Goal: Contribute content: Contribute content

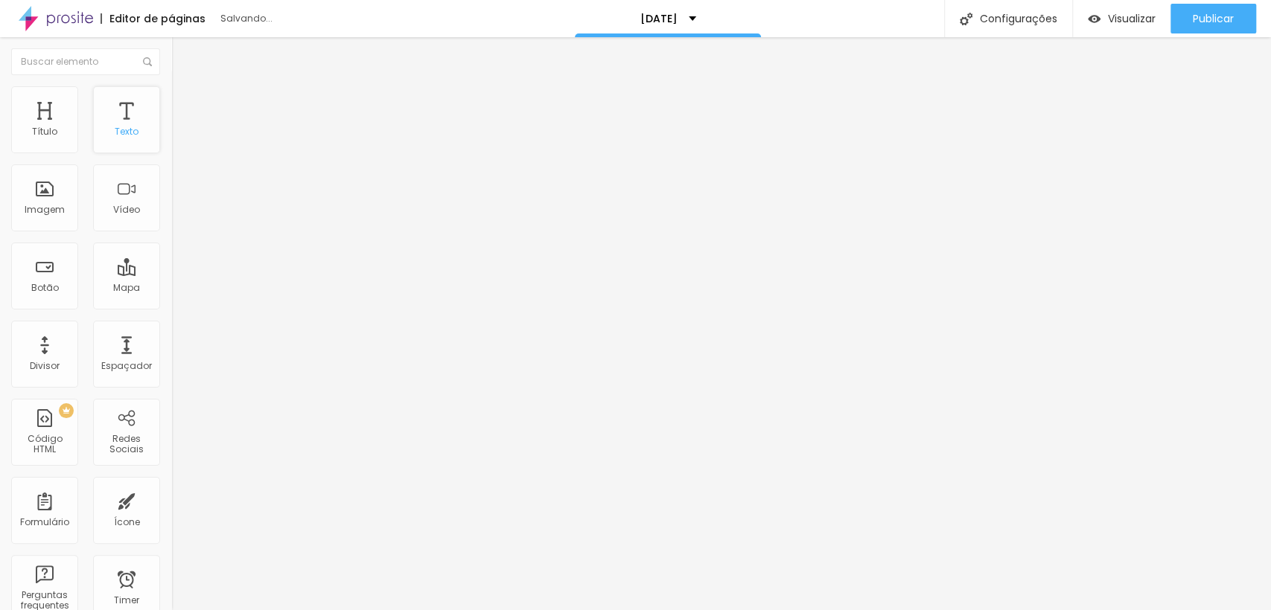
click at [131, 118] on div "Texto" at bounding box center [126, 119] width 67 height 67
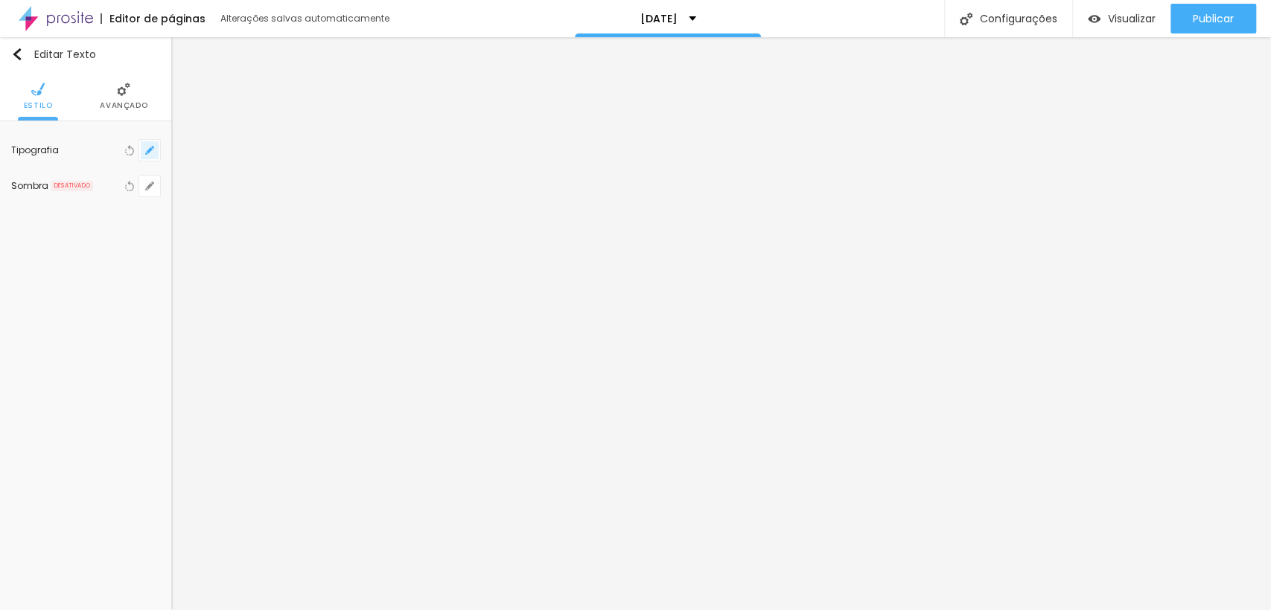
click at [147, 153] on icon "button" at bounding box center [146, 153] width 3 height 3
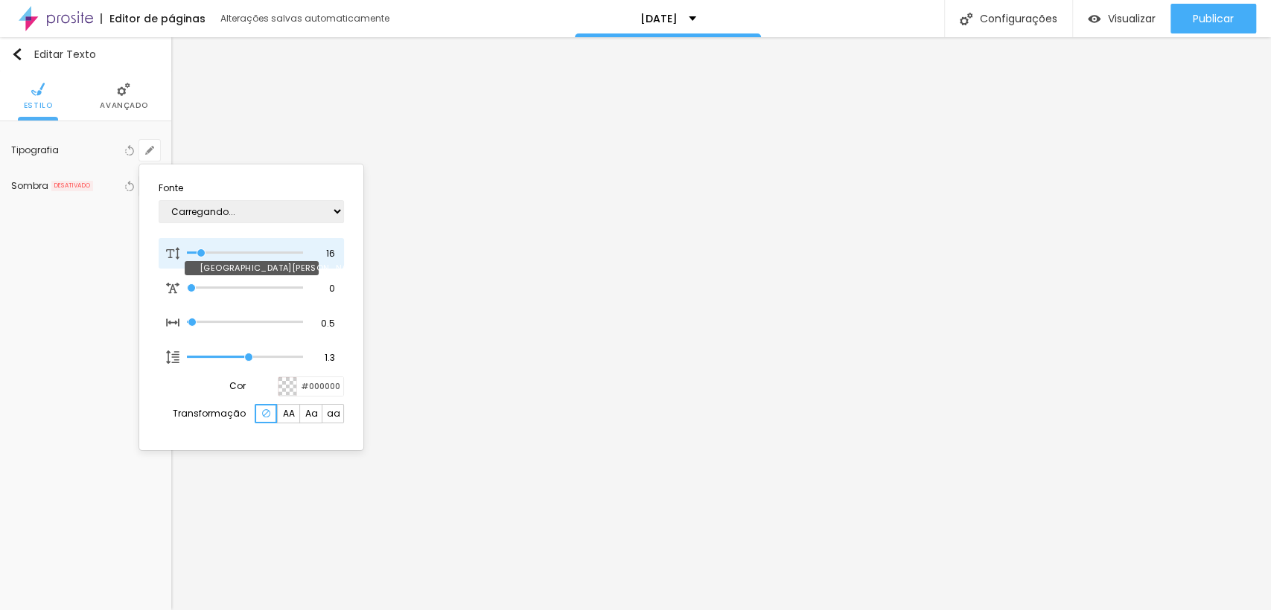
type input "1"
type input "13"
type input "1"
type input "23"
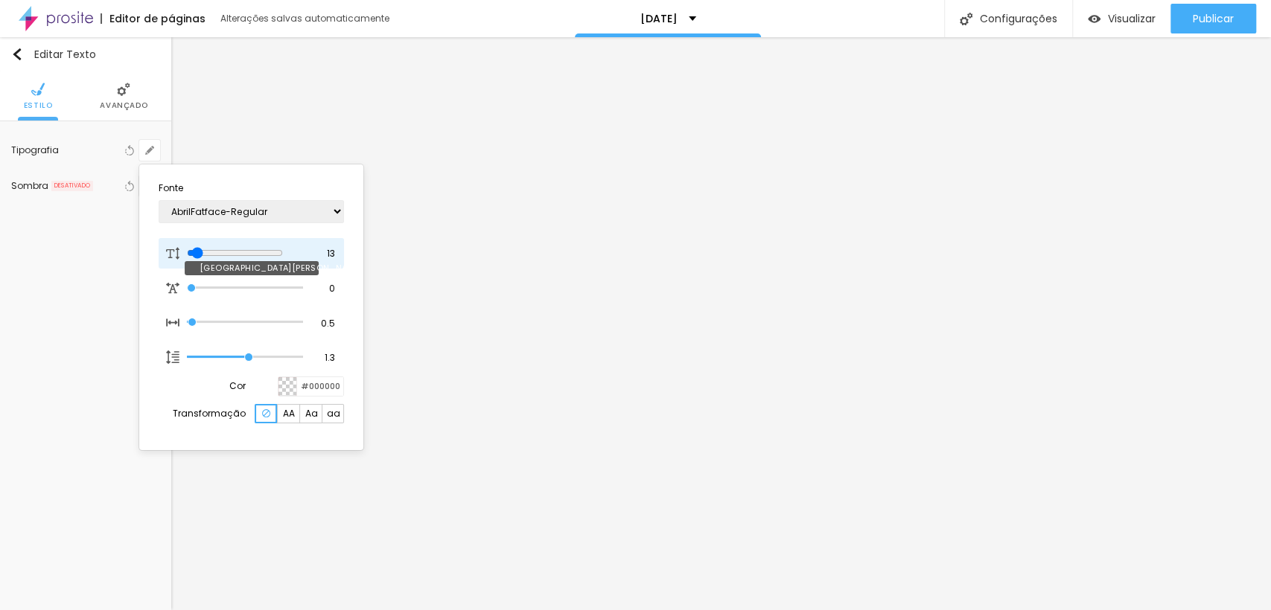
type input "23"
type input "1"
type input "25"
type input "1"
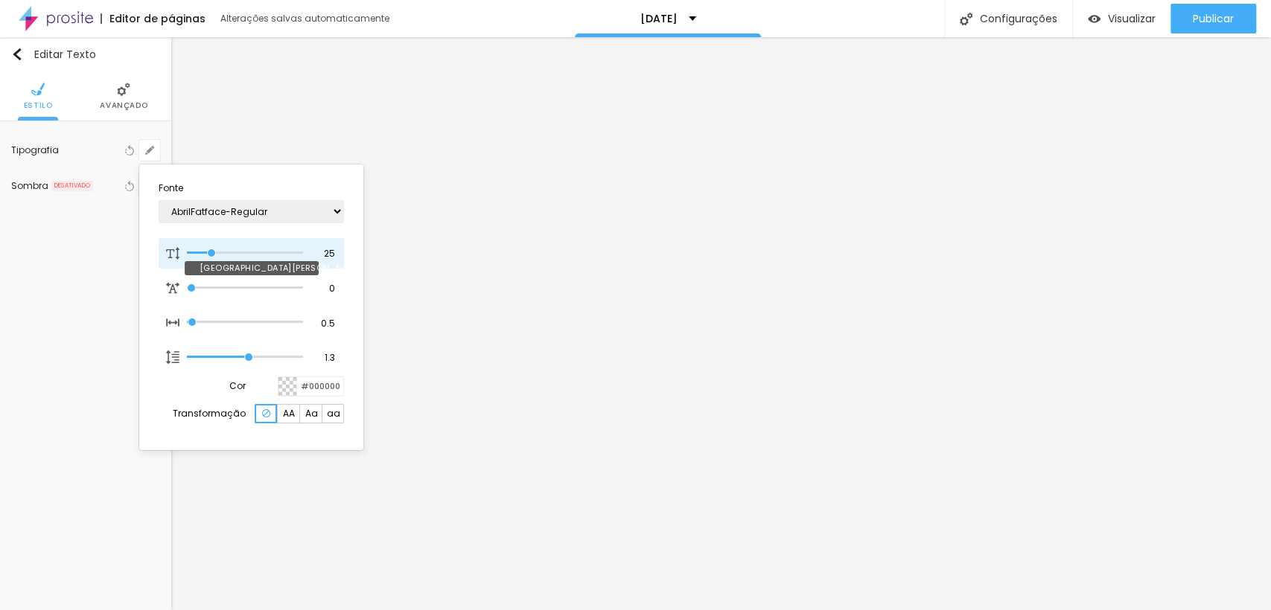
type input "27"
type input "1"
type input "28"
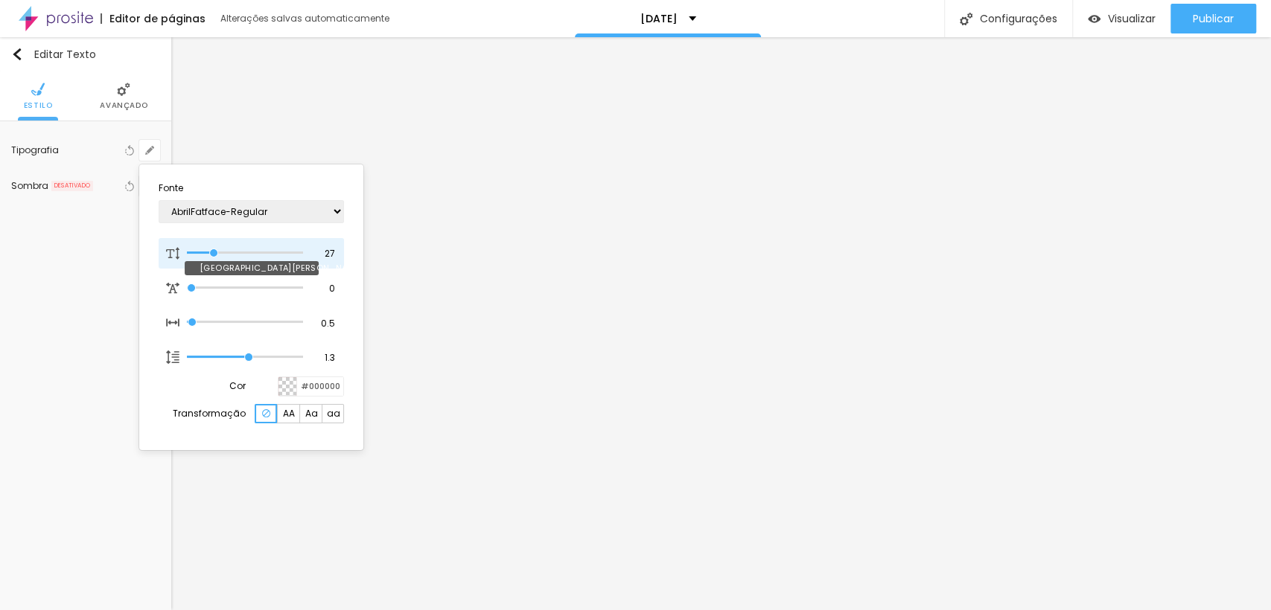
type input "1"
type input "29"
type input "1"
type input "31"
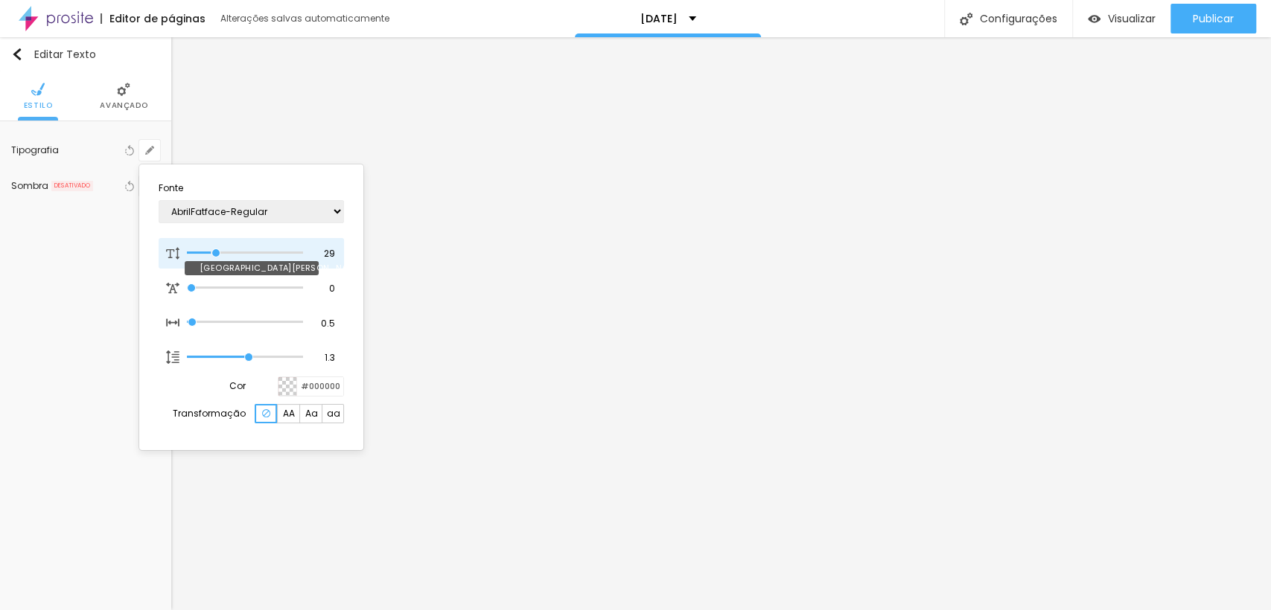
type input "31"
type input "1"
type input "32"
type input "1"
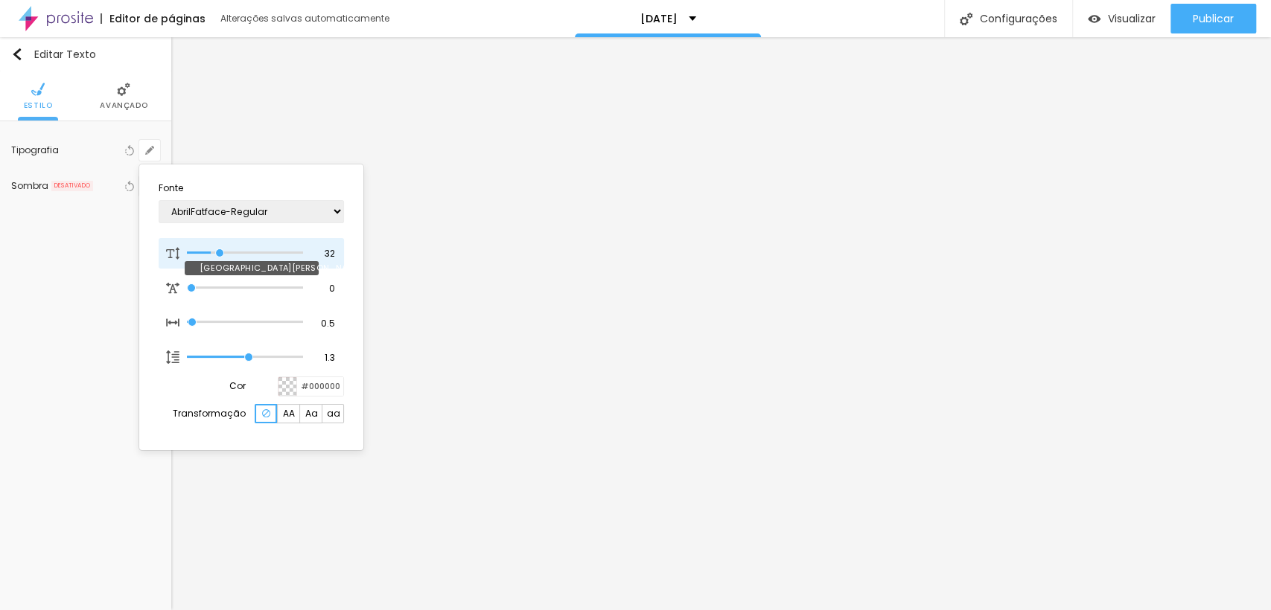
type input "35"
type input "1"
type input "38"
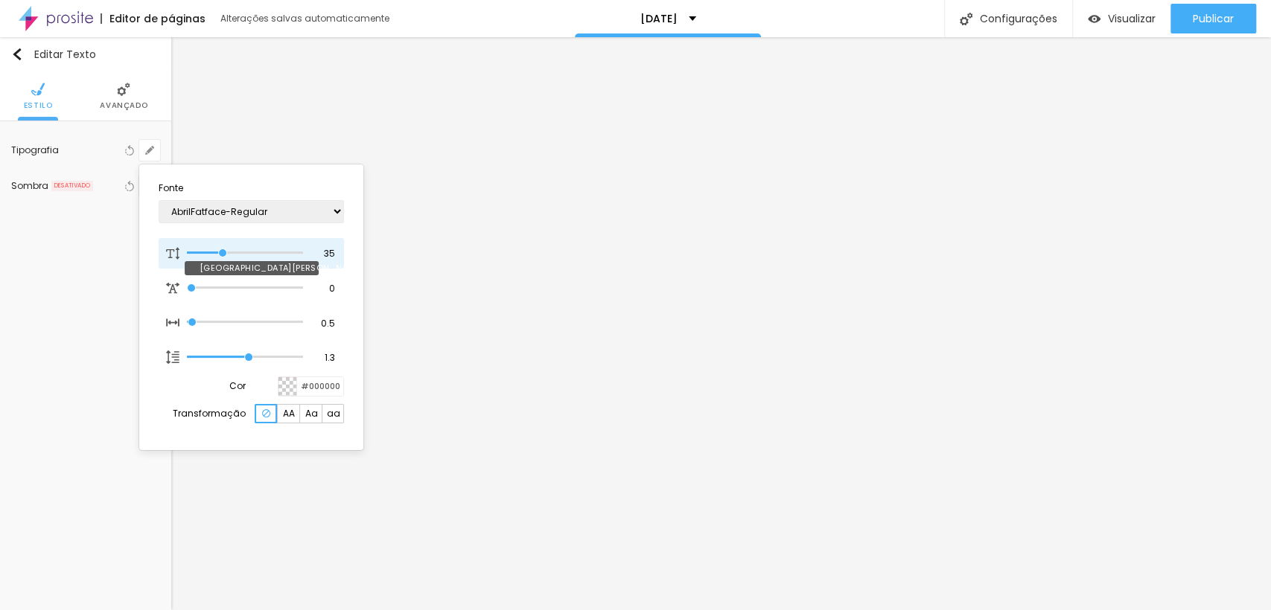
type input "1"
type input "39"
type input "1"
type input "40"
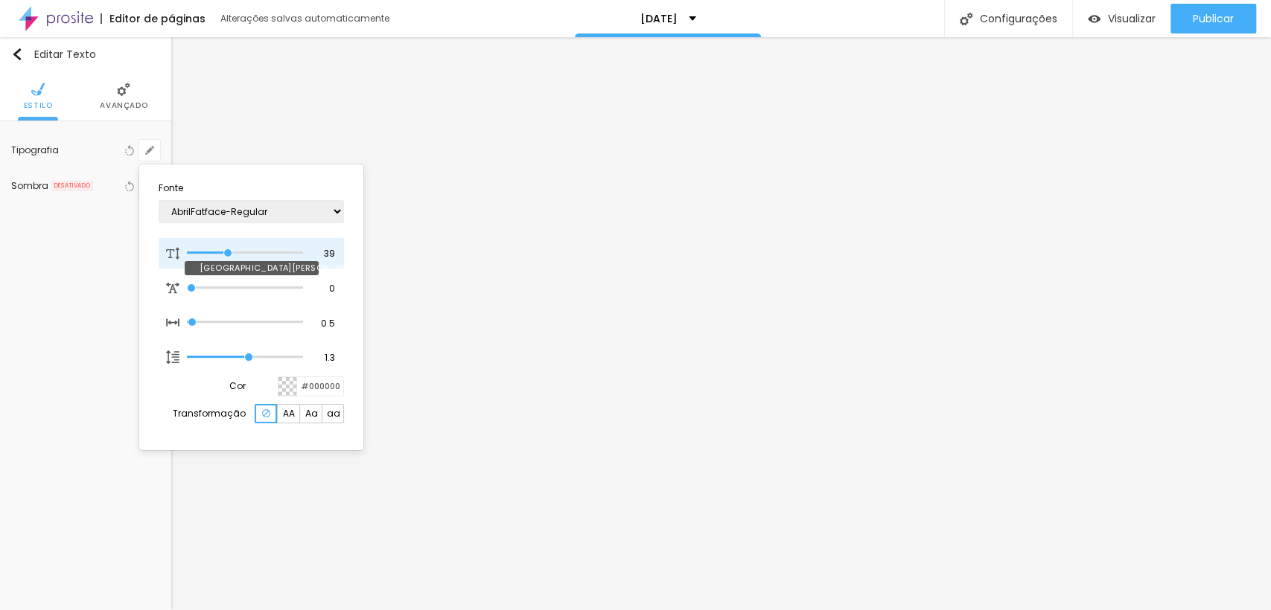
type input "40"
type input "1"
type input "38"
type input "1"
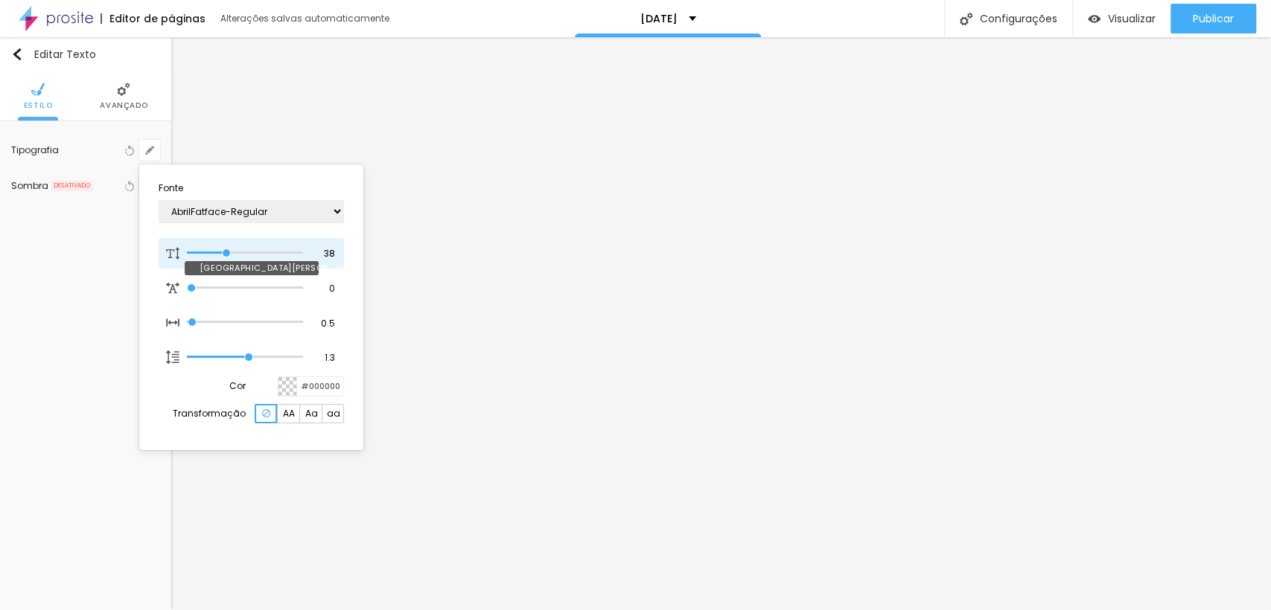
type input "36"
type input "1"
type input "35"
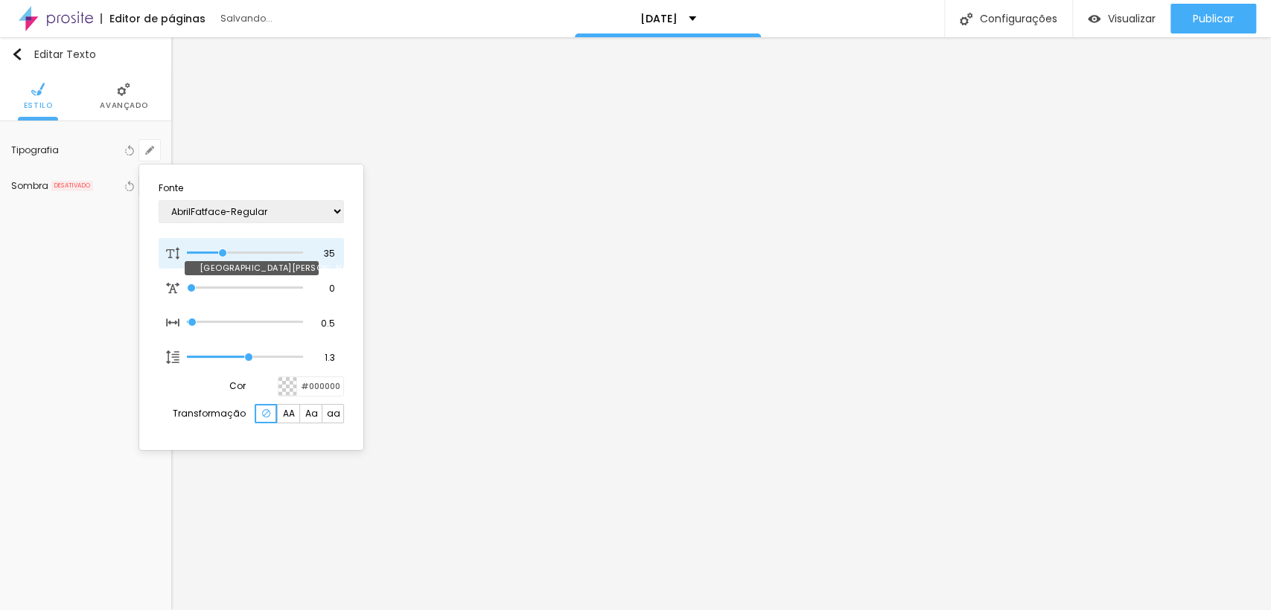
type input "1"
type input "39"
type input "1"
type input "40"
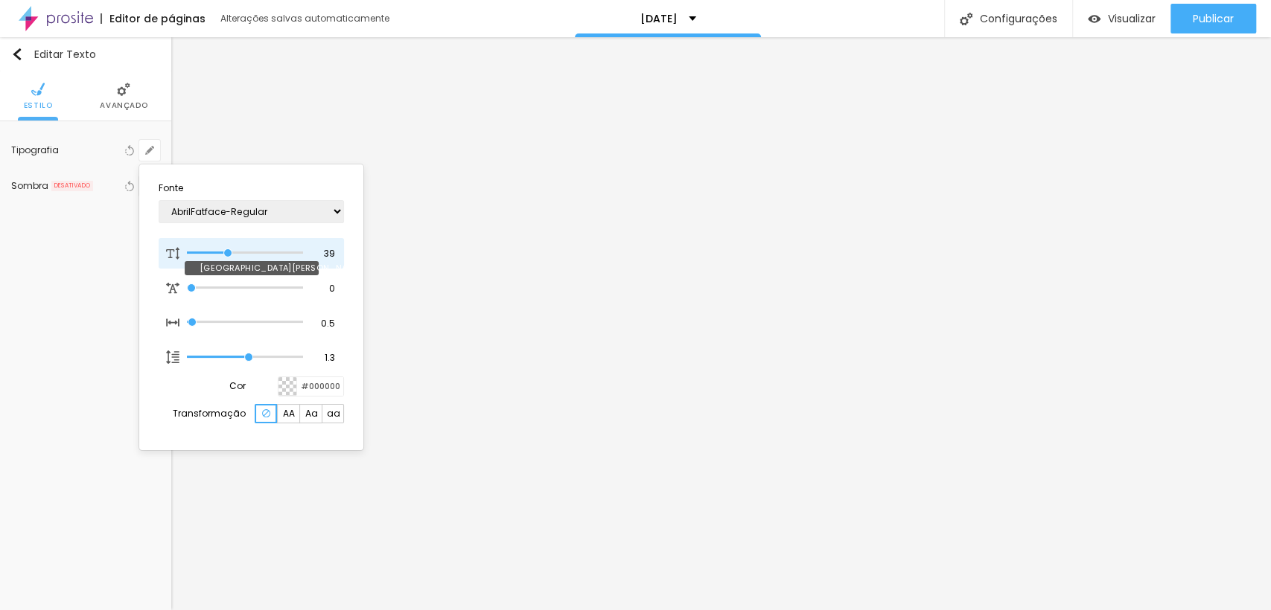
type input "40"
type input "1"
drag, startPoint x: 197, startPoint y: 253, endPoint x: 229, endPoint y: 255, distance: 32.8
type input "40"
click at [229, 255] on input "range" at bounding box center [245, 252] width 116 height 7
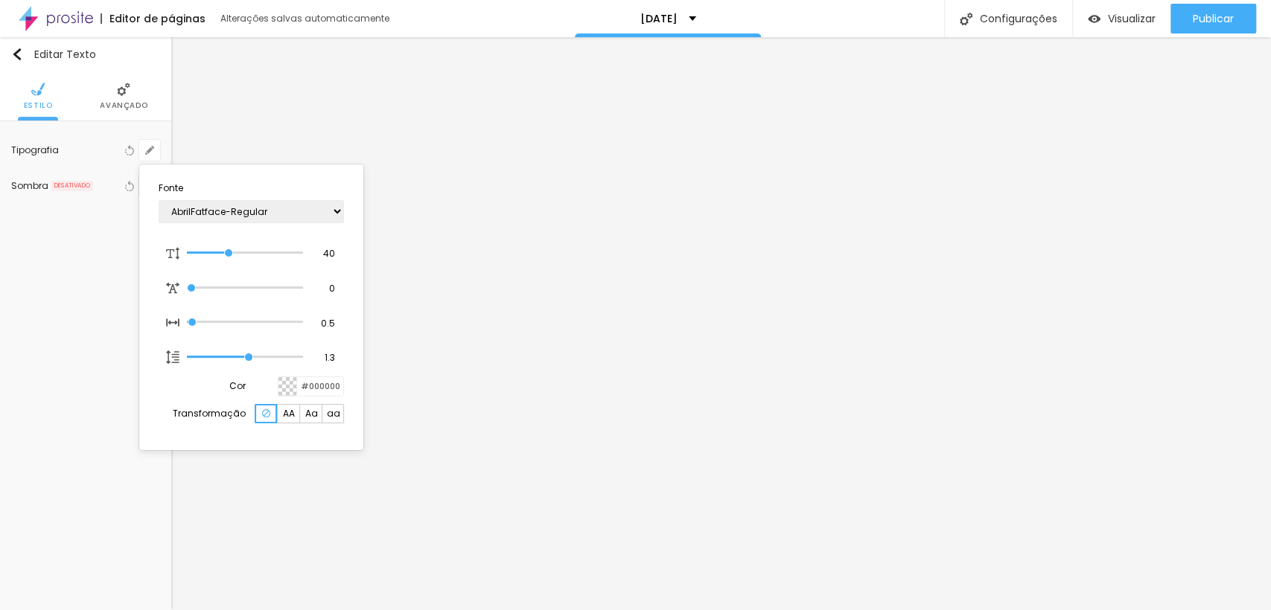
click at [286, 386] on div at bounding box center [287, 386] width 19 height 19
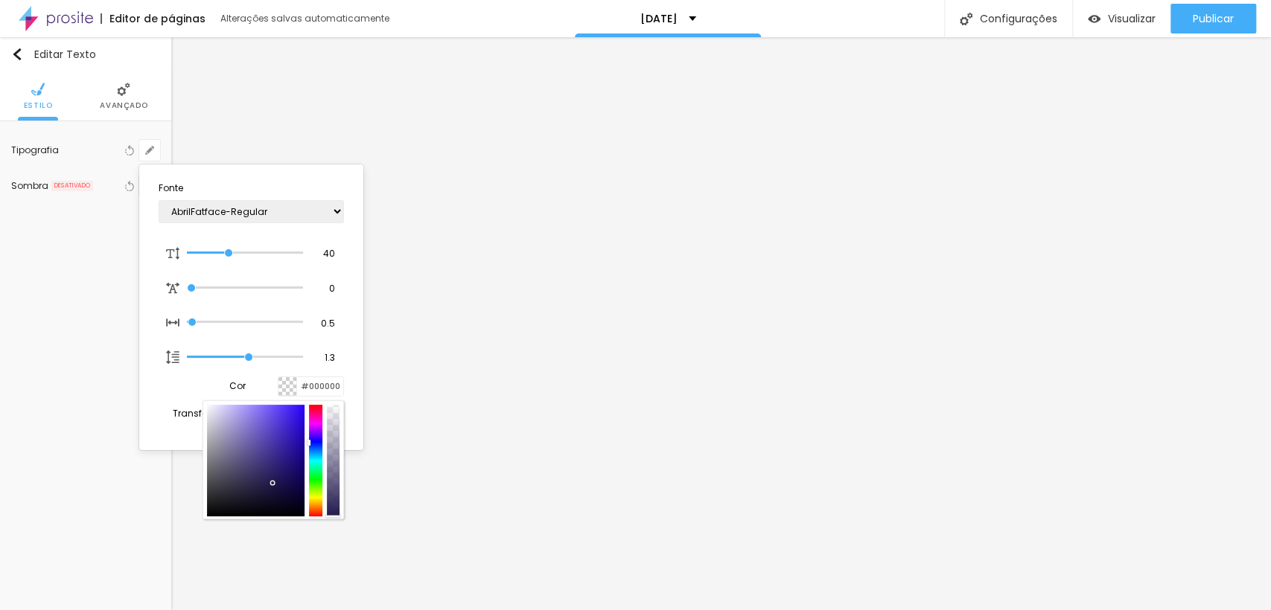
click at [313, 487] on div at bounding box center [315, 461] width 13 height 112
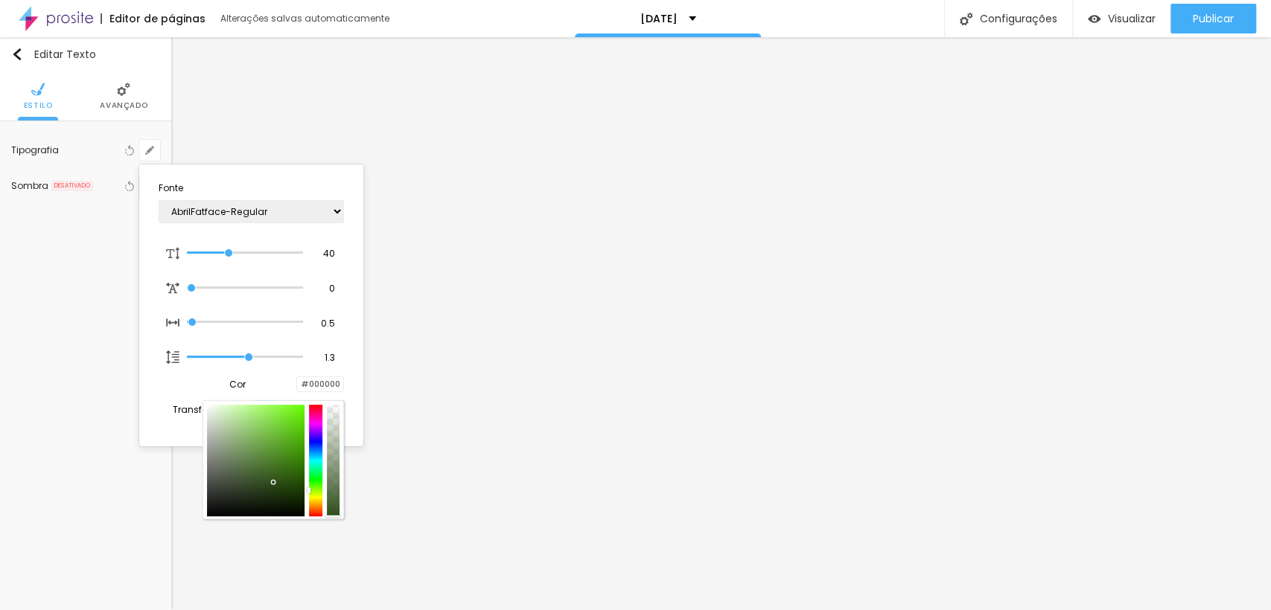
type input "1"
type input "#2E4D19"
click at [314, 492] on div at bounding box center [315, 461] width 13 height 112
type input "1"
type input "#3C4D19"
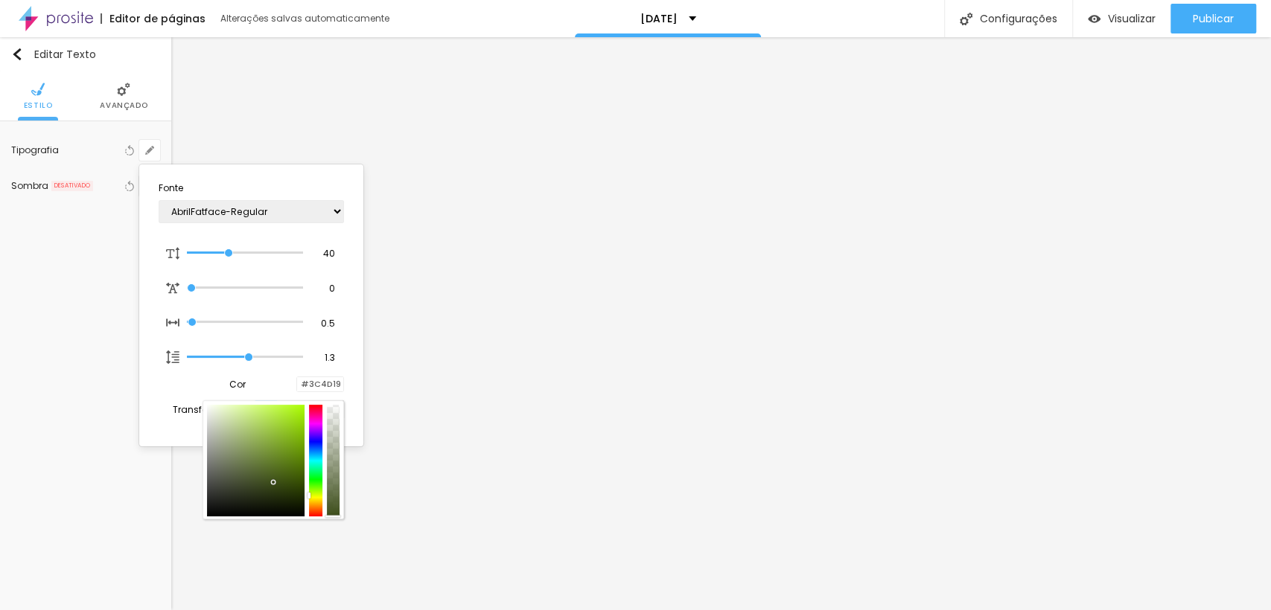
click at [314, 492] on div at bounding box center [315, 461] width 13 height 112
click at [314, 494] on div at bounding box center [315, 461] width 13 height 112
type input "1"
type input "#434D19"
click at [316, 499] on div at bounding box center [315, 461] width 13 height 112
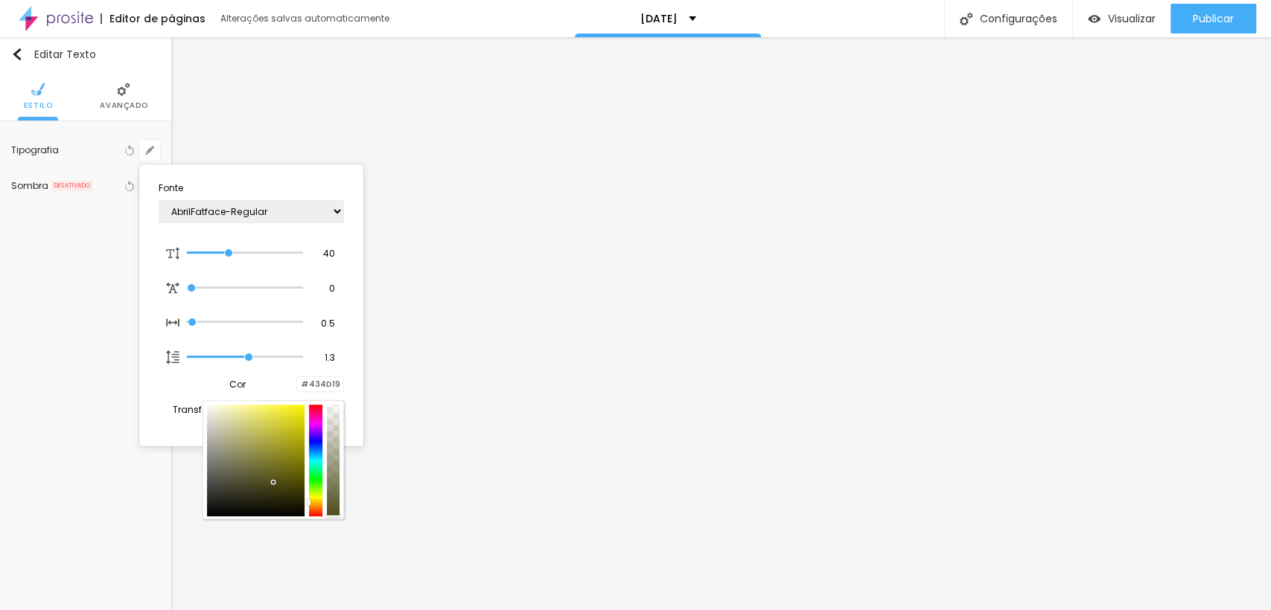
type input "1"
type input "#4D4B19"
type input "1"
type input "#888523"
type input "1"
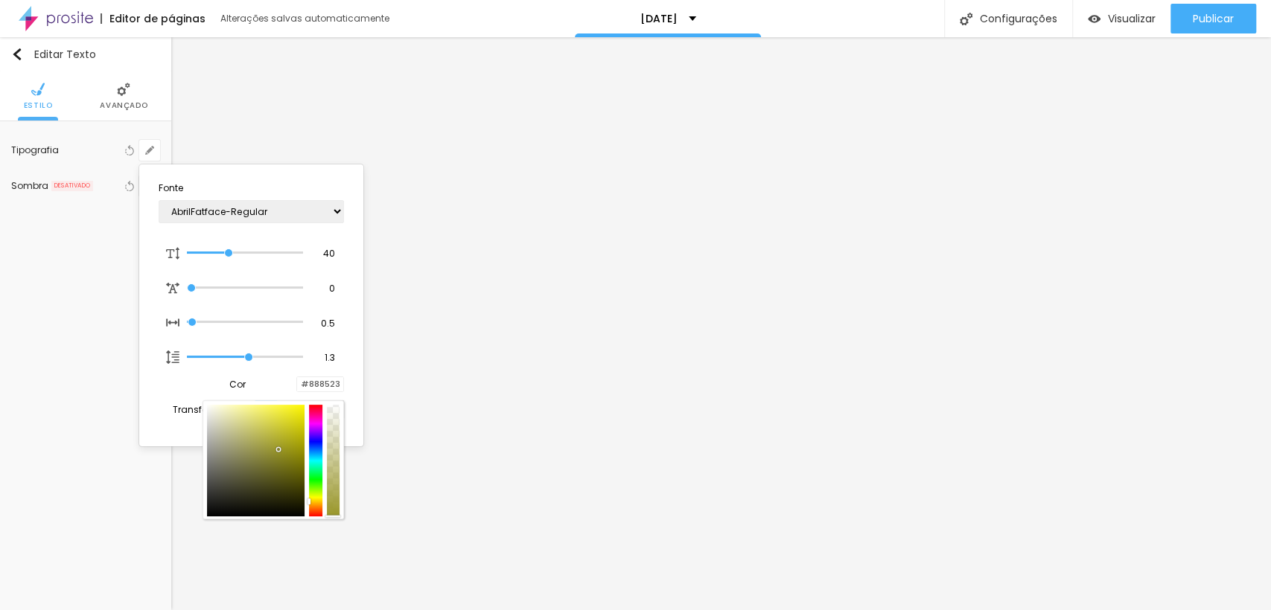
type input "#999629"
type input "1"
type input "#AAA737"
type input "1"
type input "#B4B144"
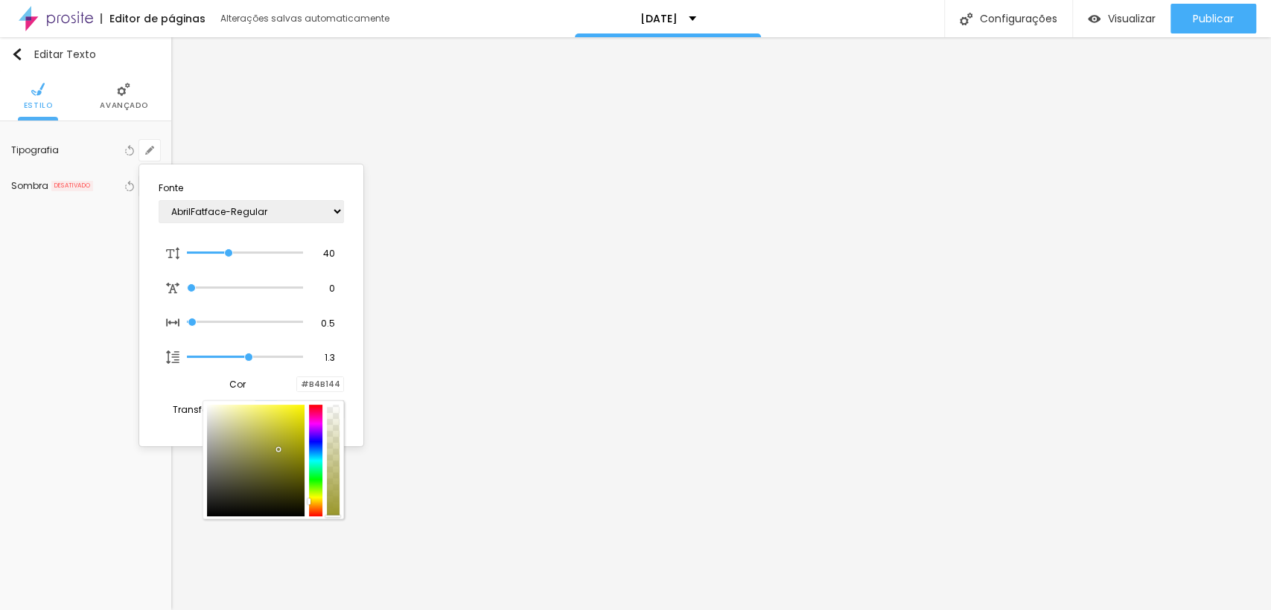
type input "1"
type input "#CCC966"
type input "1"
type input "#D8D57B"
type input "1"
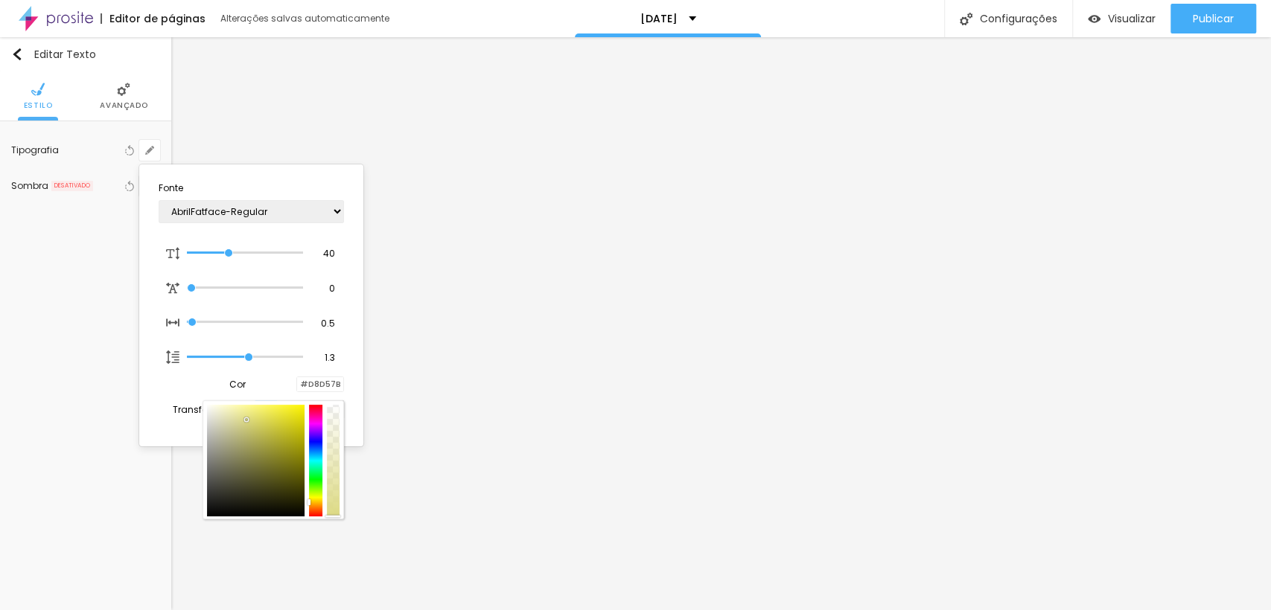
type input "#DDDA84"
type input "1"
type input "#DDDA89"
type input "1"
type input "#DFDC8F"
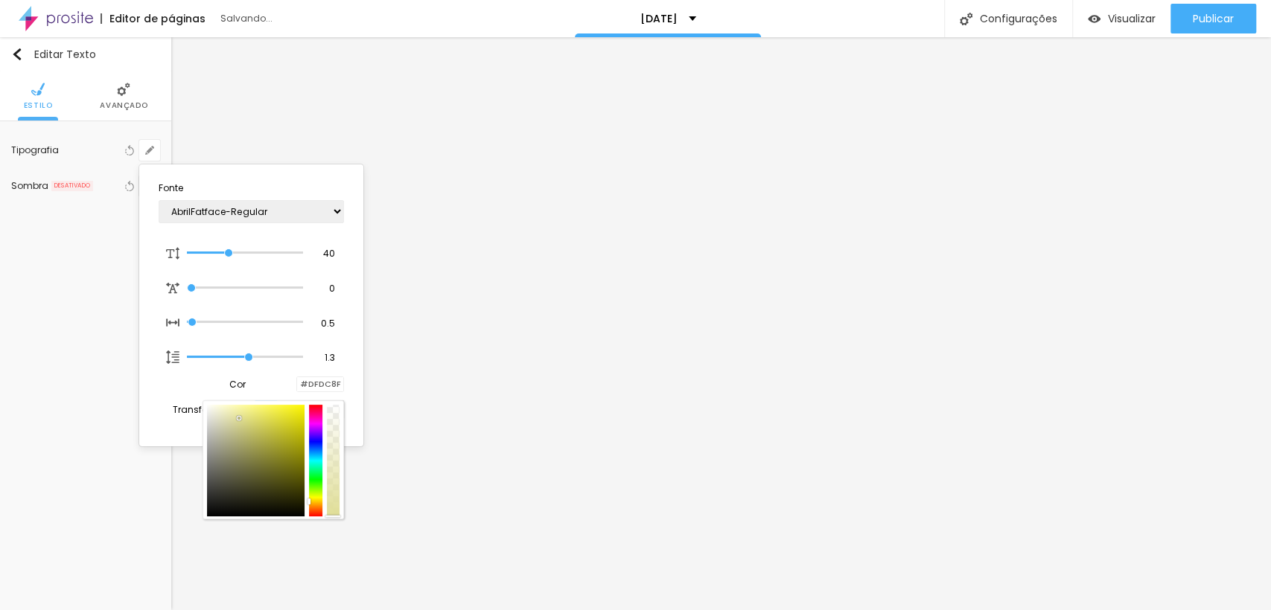
type input "1"
type input "#E0DE97"
type input "1"
type input "#DFDD96"
type input "1"
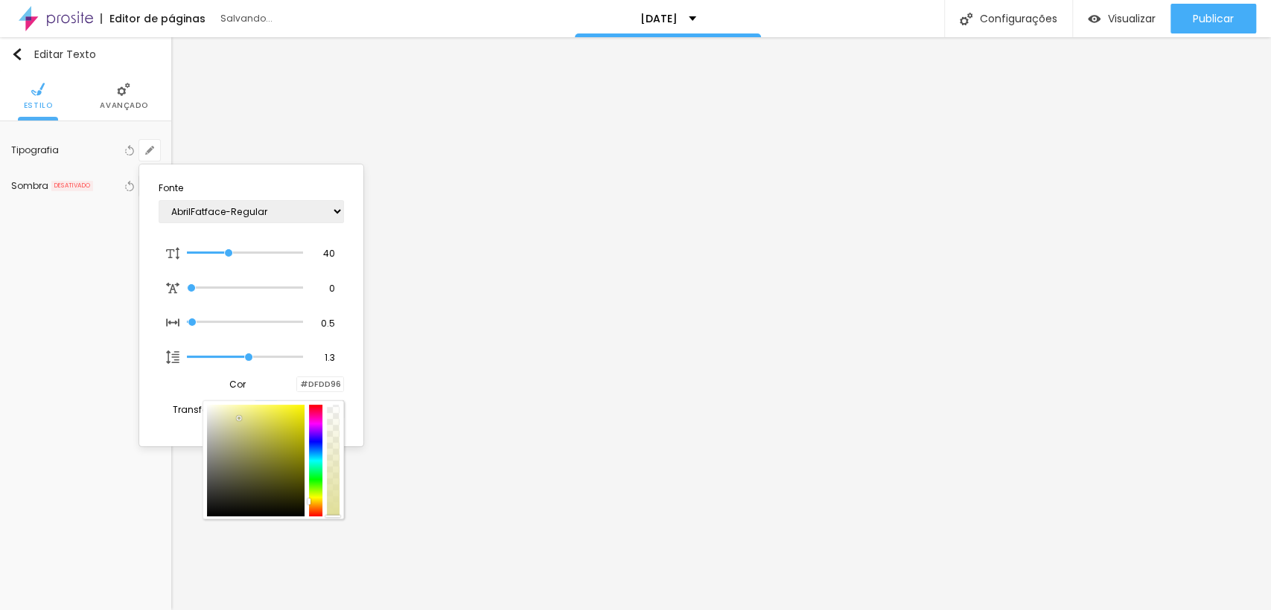
type input "#DBD994"
type input "1"
type input "#DAD893"
type input "1"
type input "#D6D494"
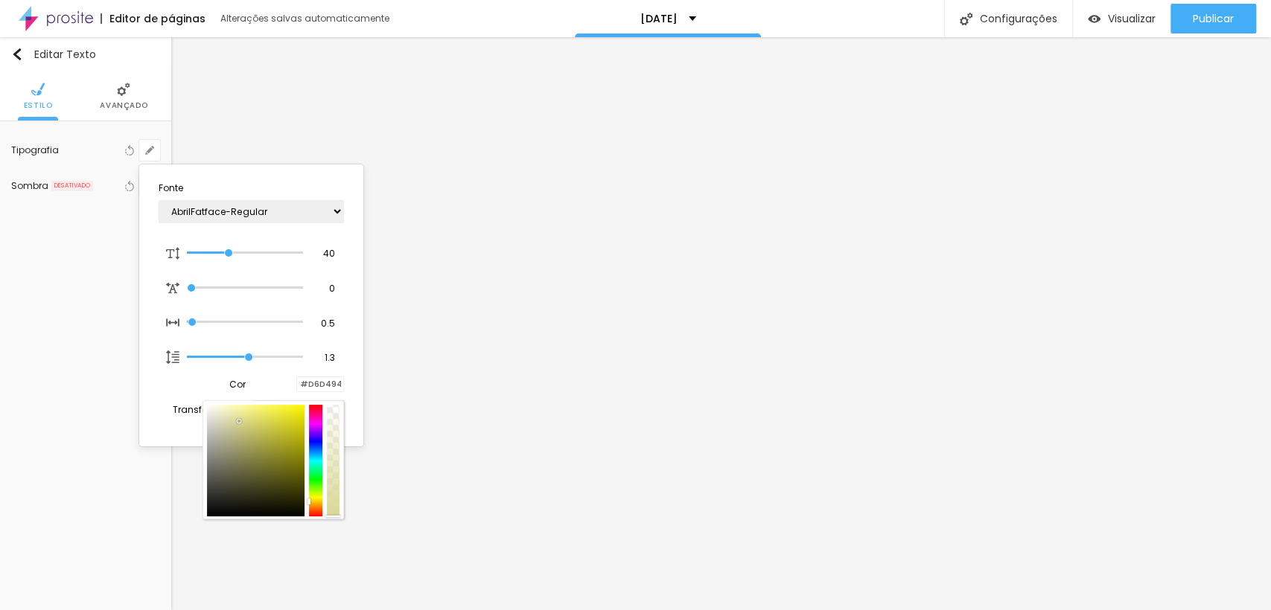
type input "1"
type input "#D6D495"
type input "1"
type input "#D5D39B"
type input "1"
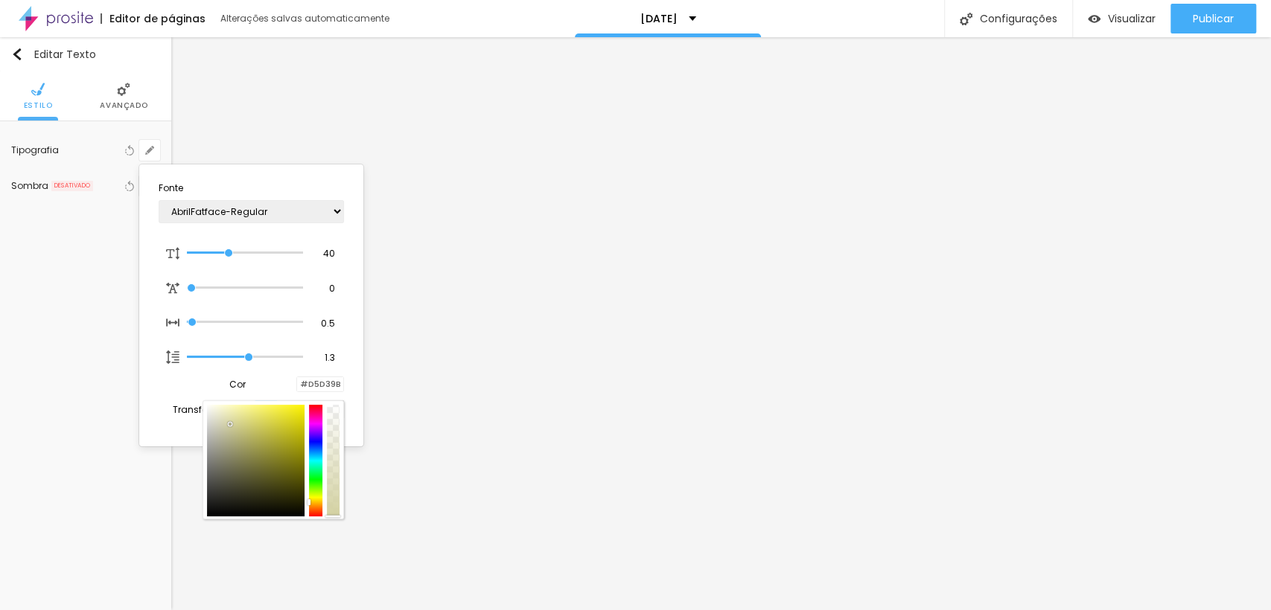
type input "#D3D1A1"
type input "1"
type input "#D1CFA2"
type input "1"
type input "#CCCAA4"
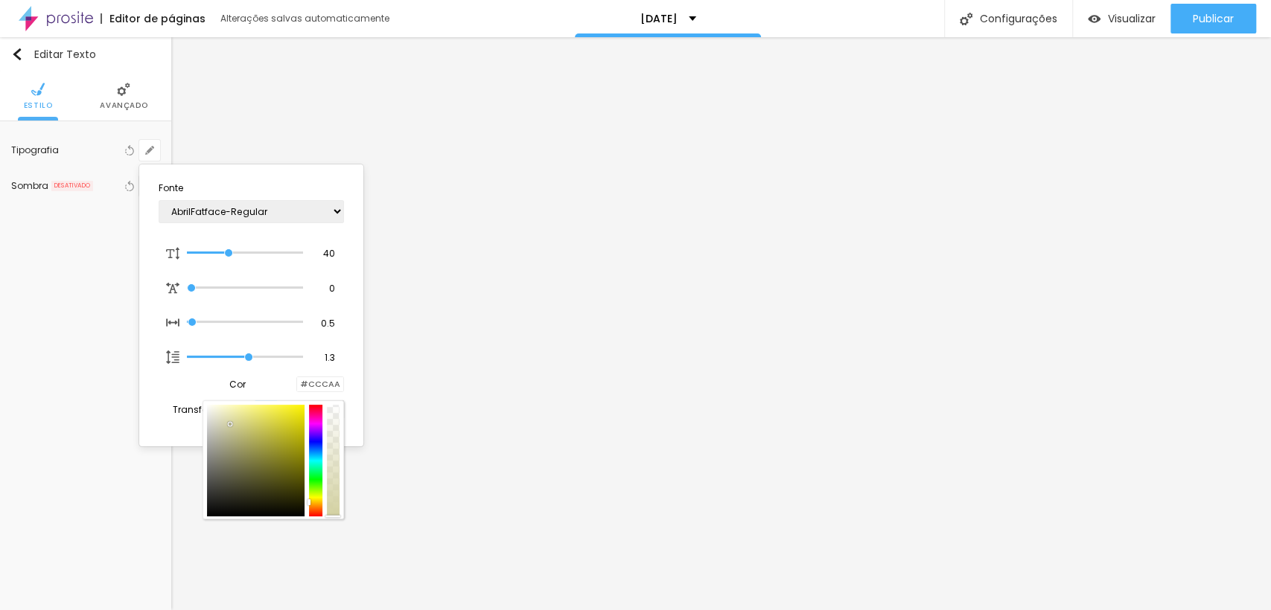
type input "1"
type input "#CCCAA6"
type input "1"
type input "#C9C7A4"
type input "1"
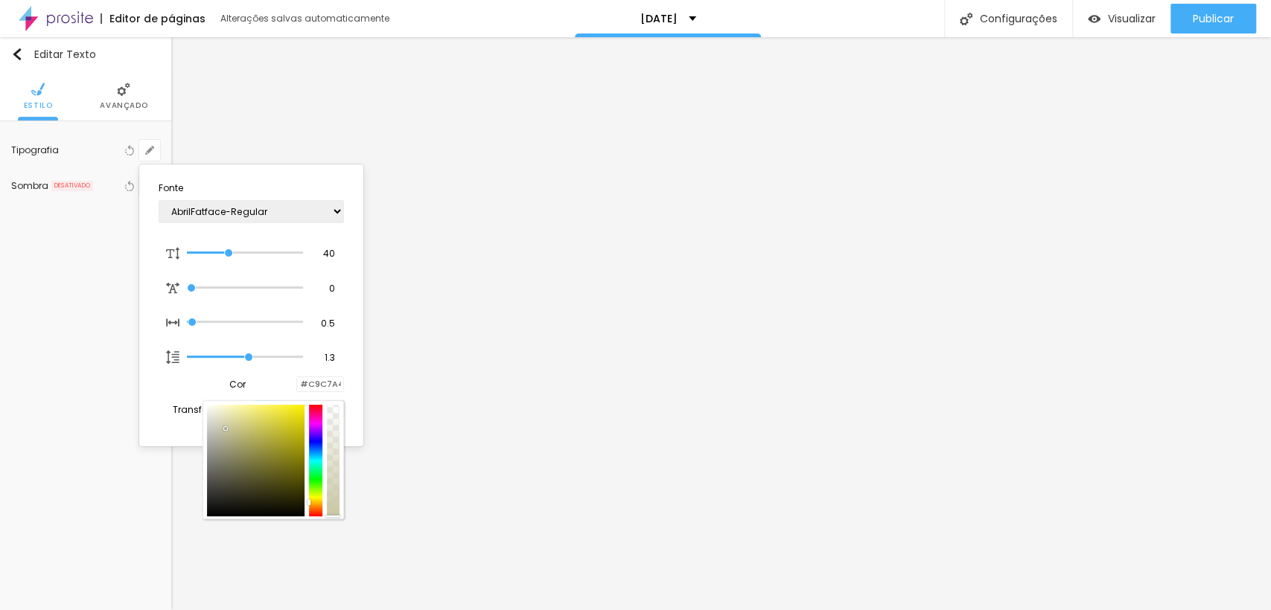
type input "#C4C2A9"
type input "1"
type input "#C2C0A8"
type input "1"
type input "#C0BEA6"
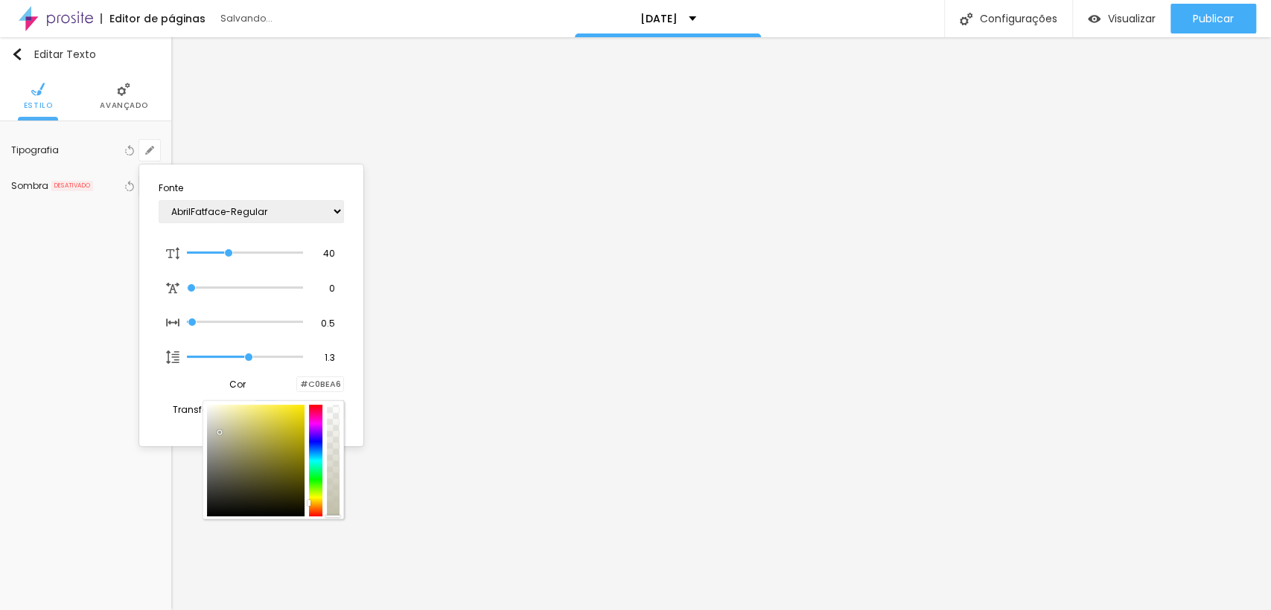
type input "1"
type input "#C0BEA8"
type input "1"
type input "#C0BEA6"
type input "1"
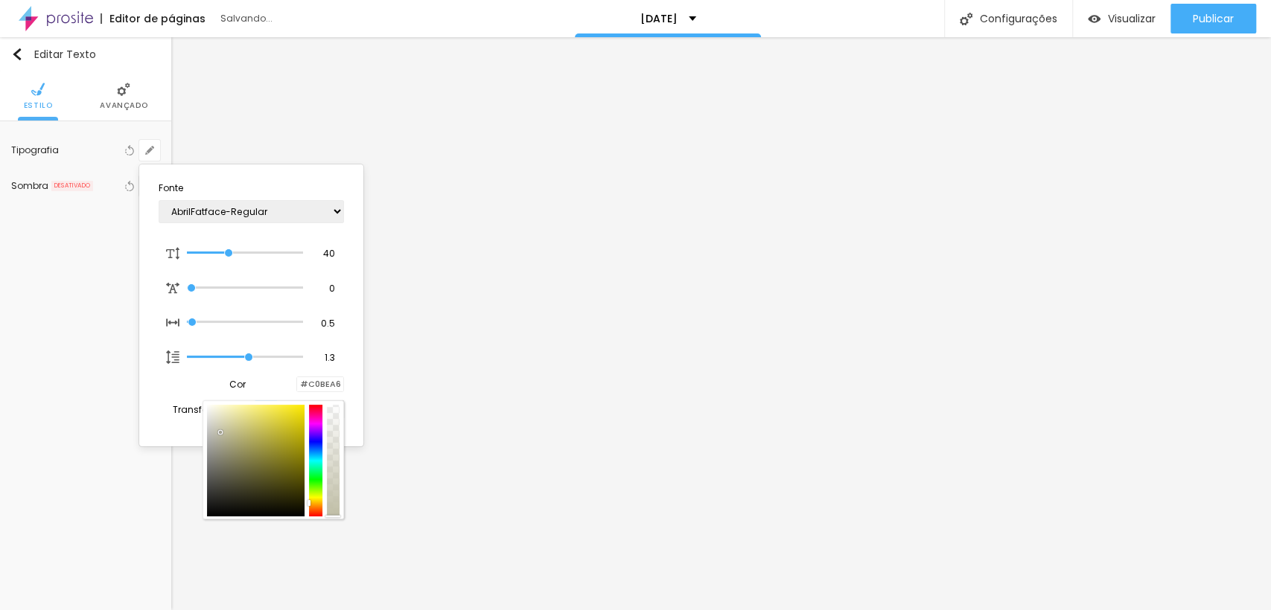
type input "#C0BEA2"
type input "1"
type input "#BDBA98"
drag, startPoint x: 280, startPoint y: 458, endPoint x: 231, endPoint y: 435, distance: 54.3
click at [231, 435] on div at bounding box center [256, 461] width 98 height 112
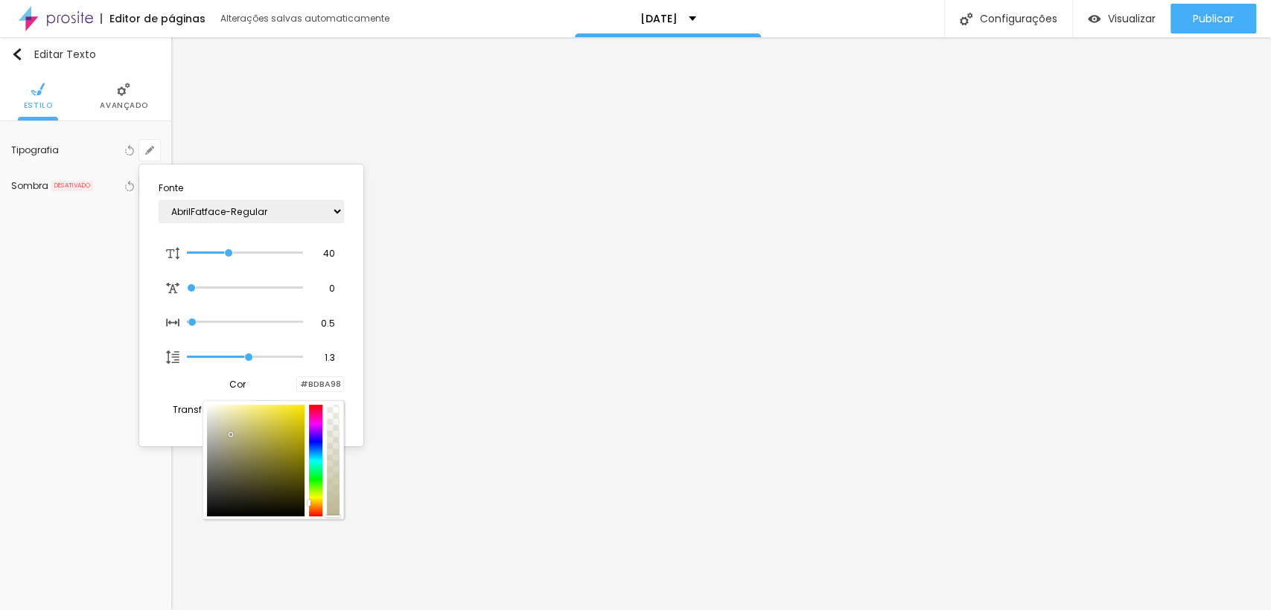
click at [435, 407] on div at bounding box center [635, 305] width 1271 height 610
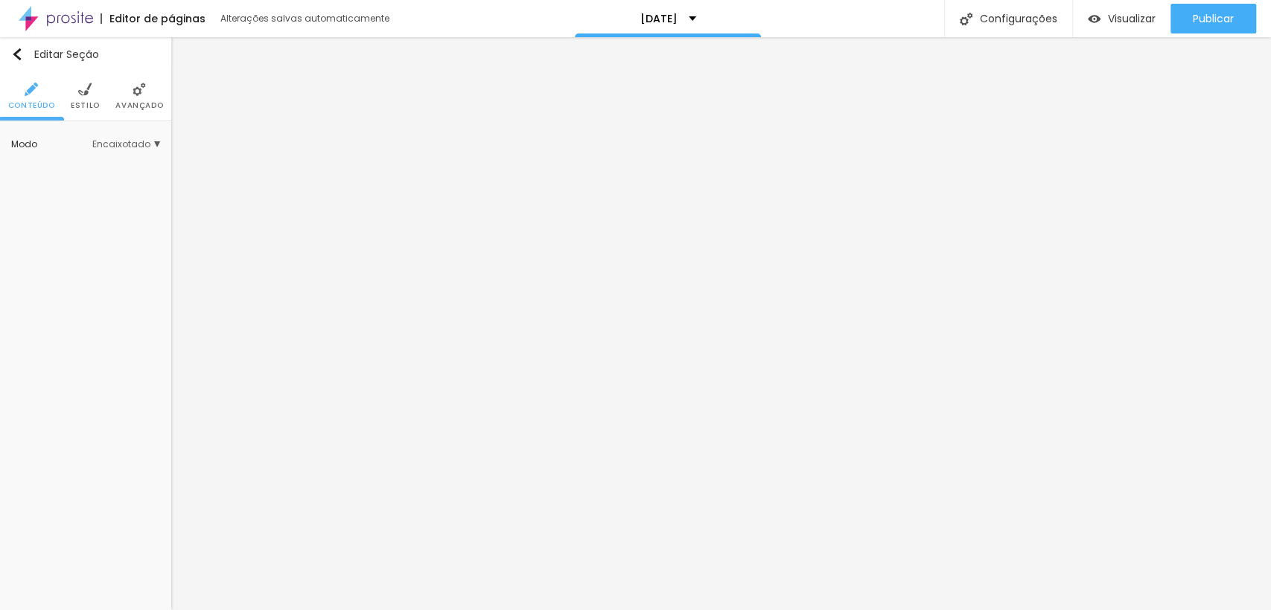
click at [83, 111] on li "Estilo" at bounding box center [85, 95] width 29 height 49
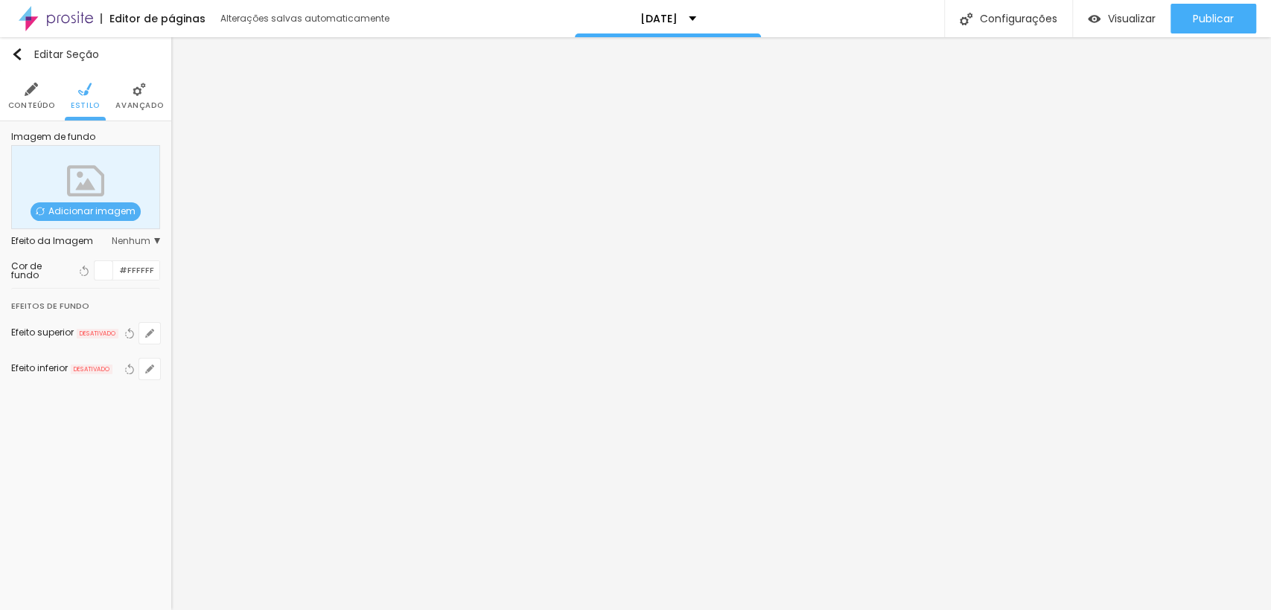
click at [143, 83] on img at bounding box center [139, 89] width 13 height 13
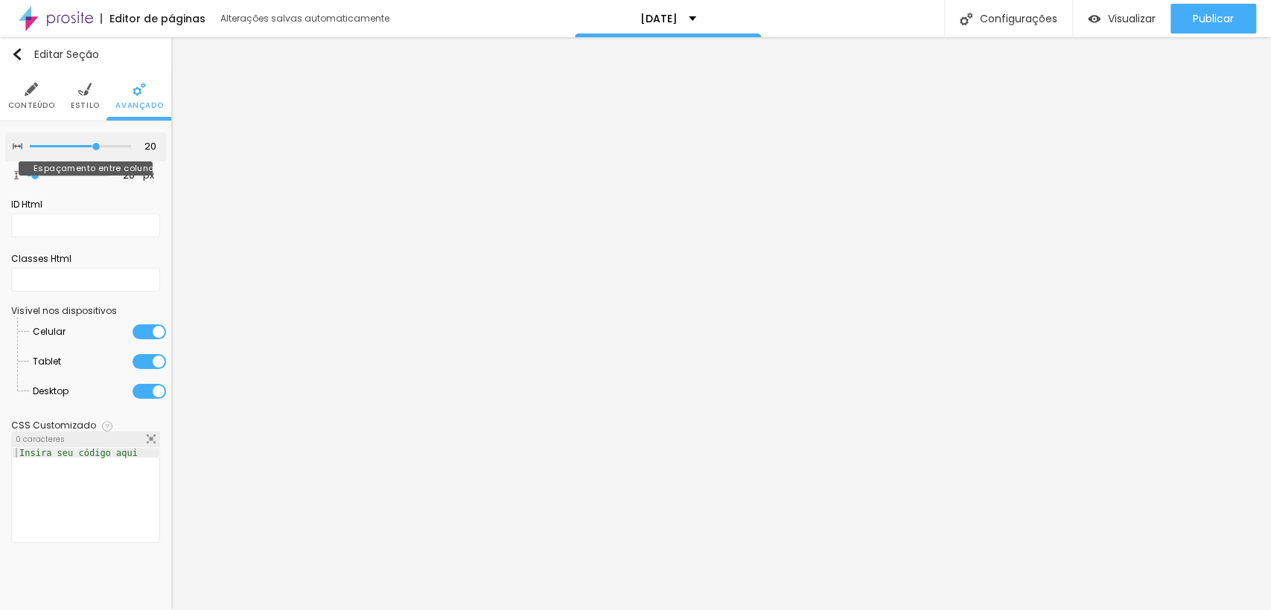
type input "15"
type input "10"
type input "5"
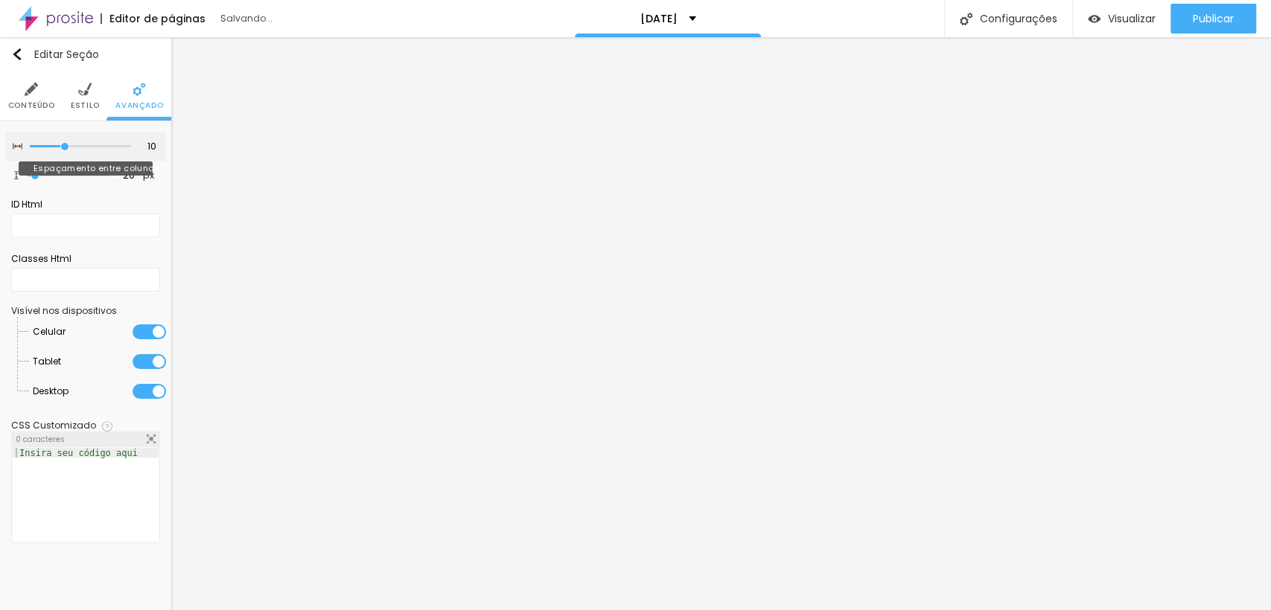
type input "5"
type input "0"
type input "30"
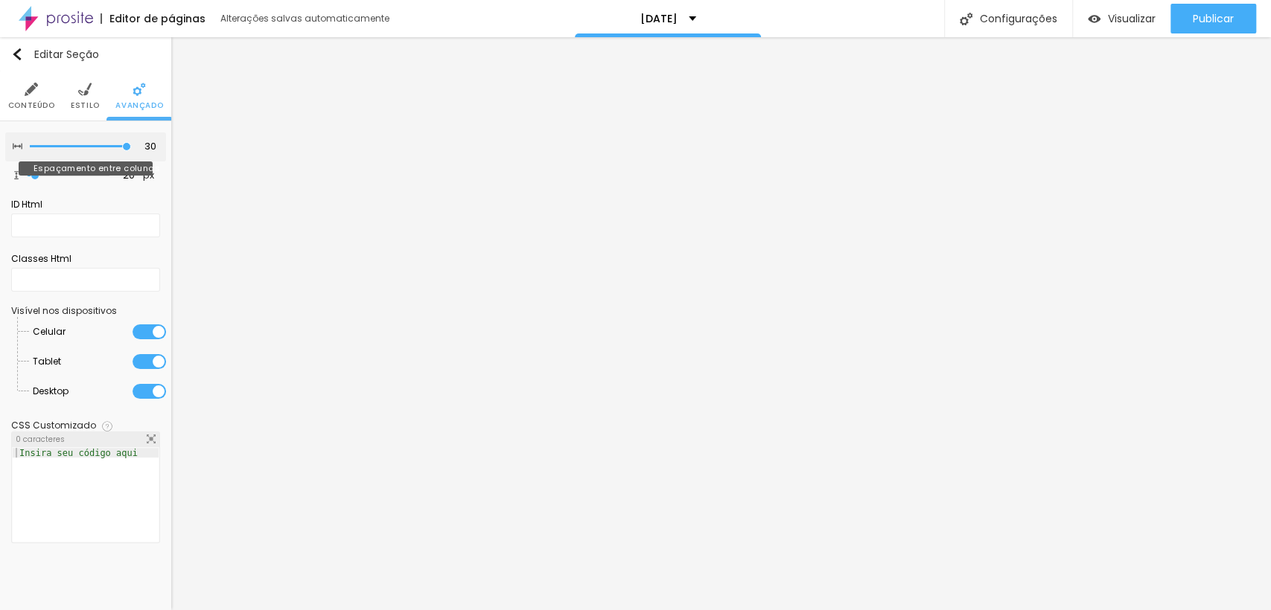
drag, startPoint x: 90, startPoint y: 146, endPoint x: 232, endPoint y: 162, distance: 143.1
type input "30"
click at [131, 150] on input "range" at bounding box center [80, 146] width 101 height 7
type input "52"
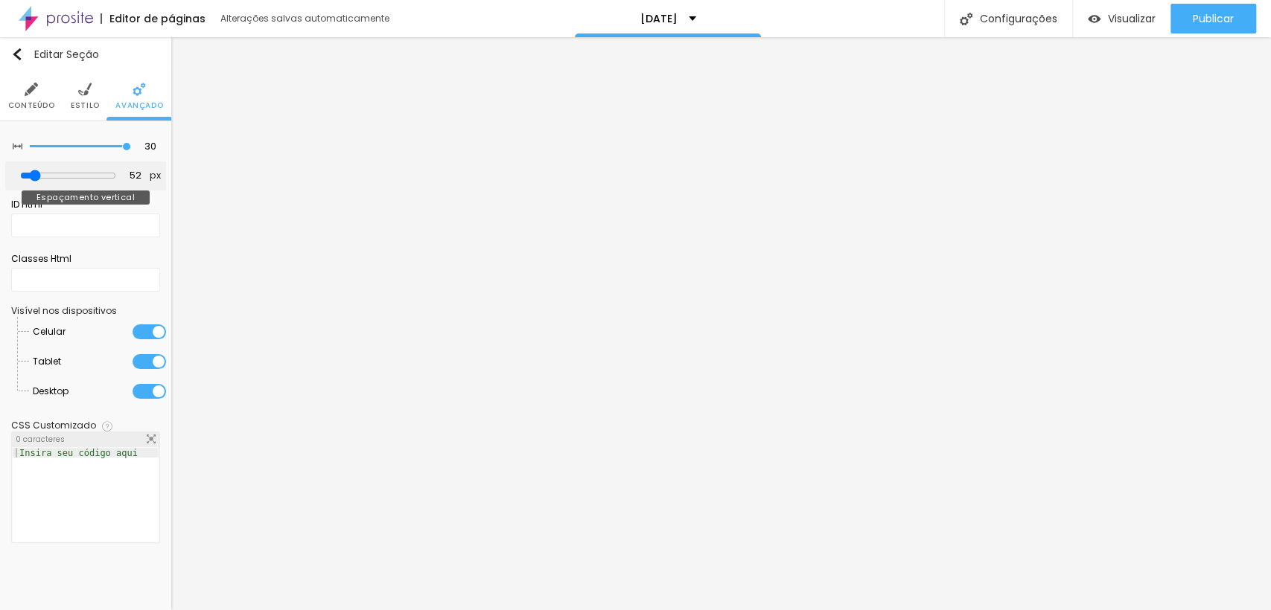
type input "121"
type input "130"
type input "55"
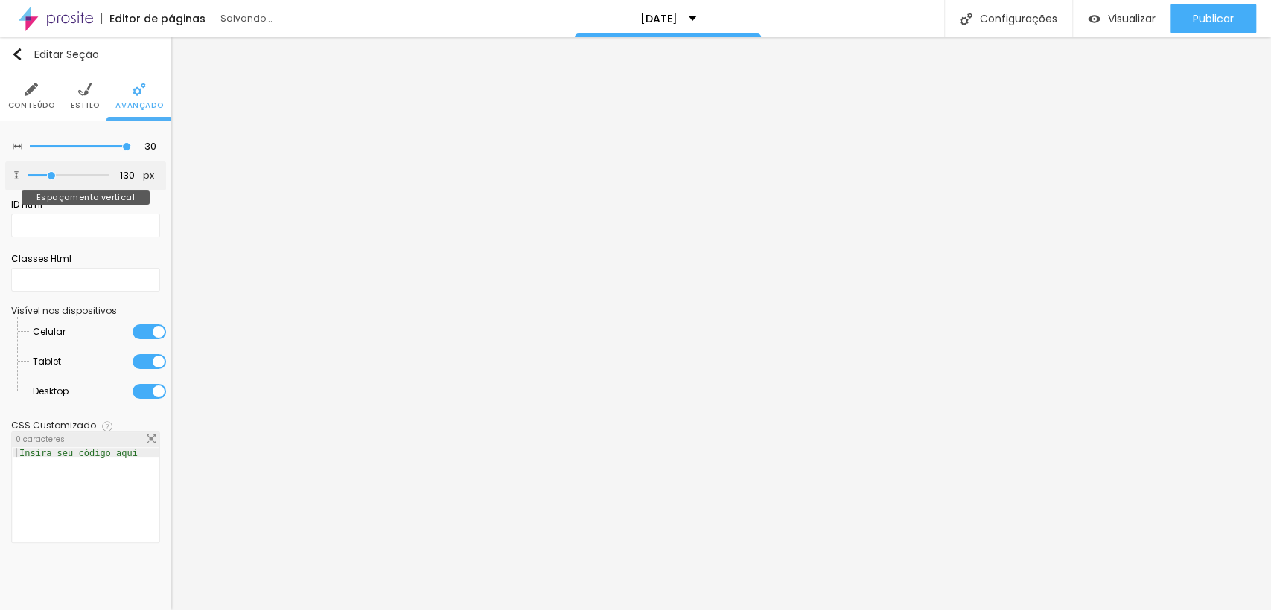
type input "55"
type input "0"
drag, startPoint x: 40, startPoint y: 171, endPoint x: 0, endPoint y: 179, distance: 41.0
type input "0"
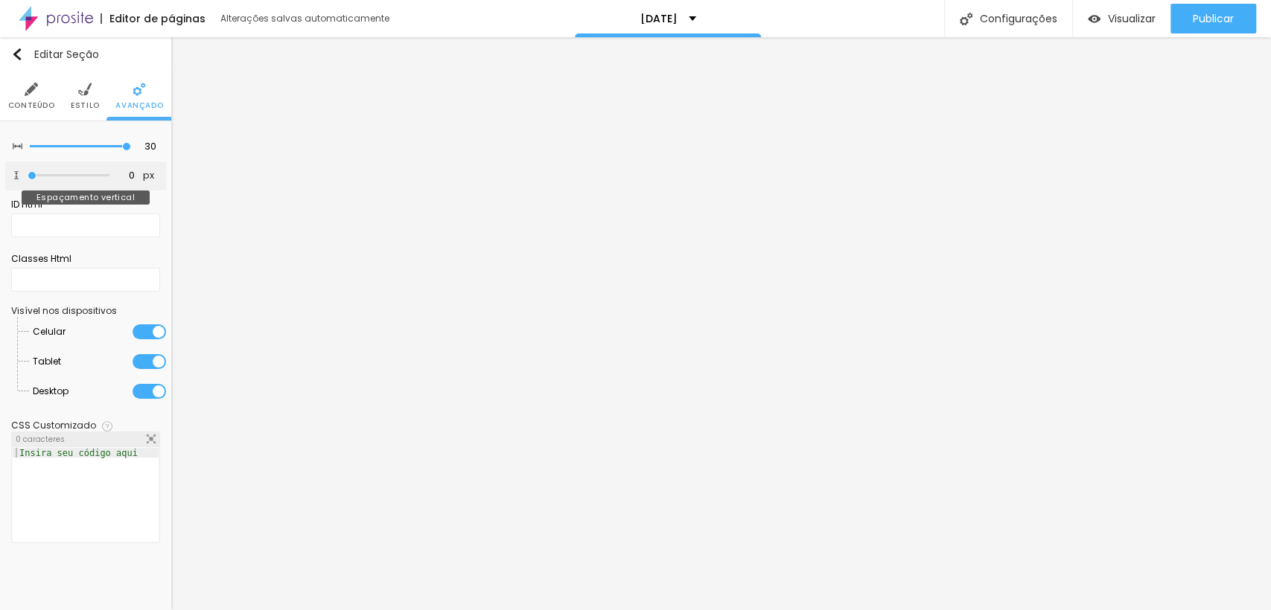
click at [28, 179] on input "range" at bounding box center [69, 175] width 82 height 7
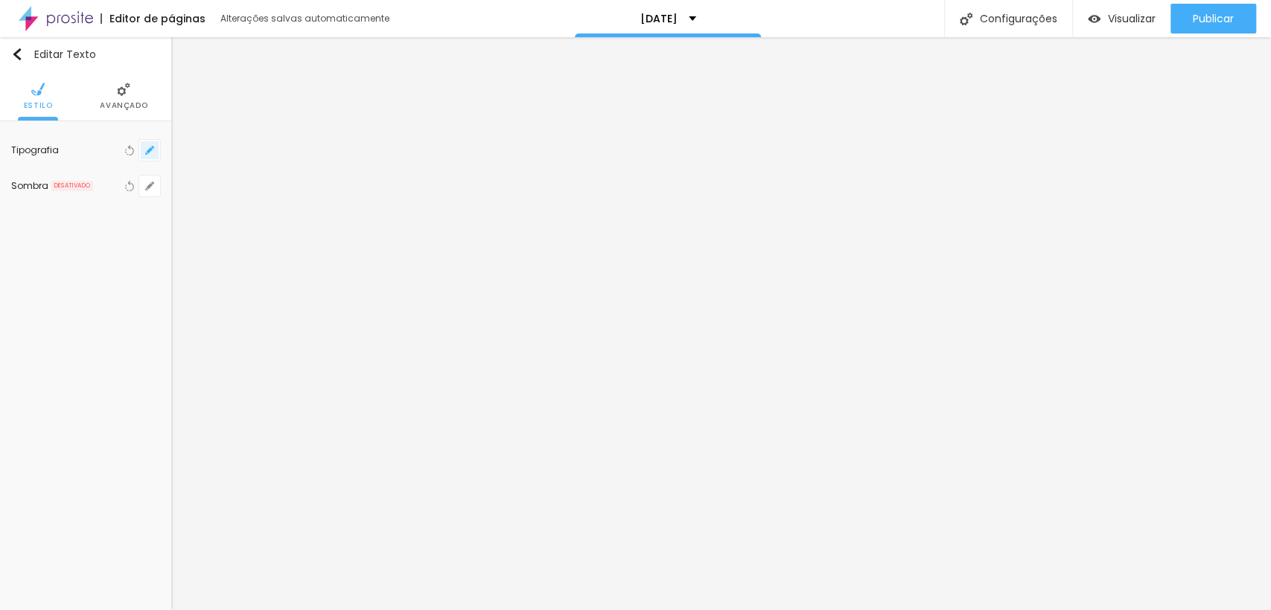
click at [147, 147] on icon "button" at bounding box center [149, 150] width 9 height 9
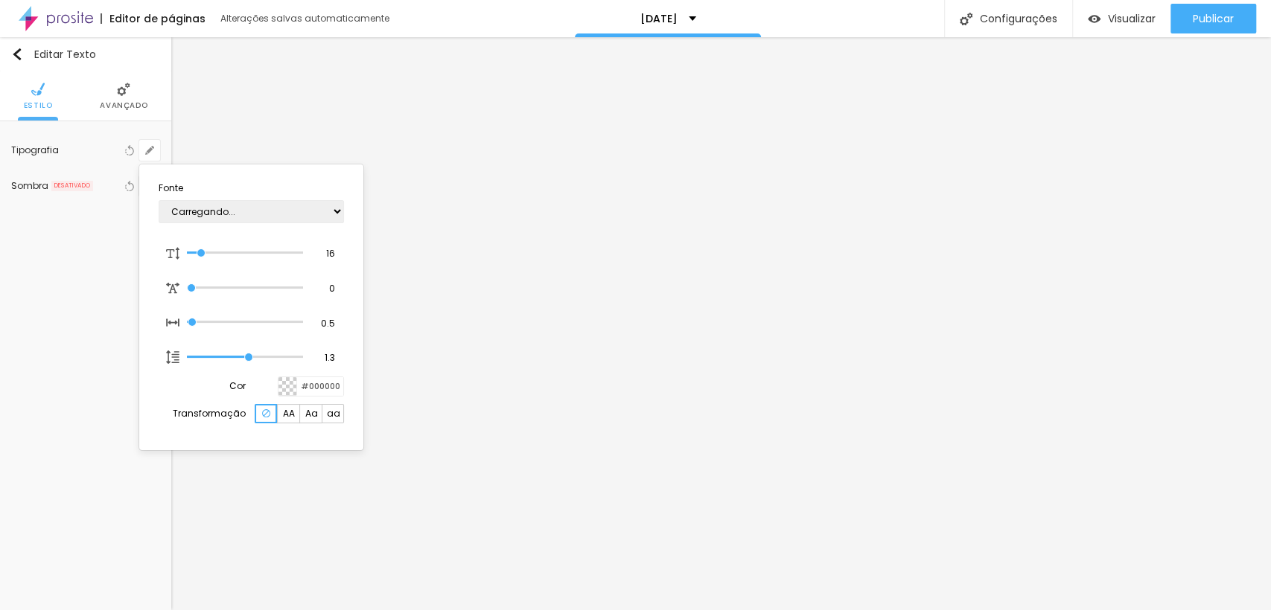
type input "1"
type input "21"
type input "1"
type input "23"
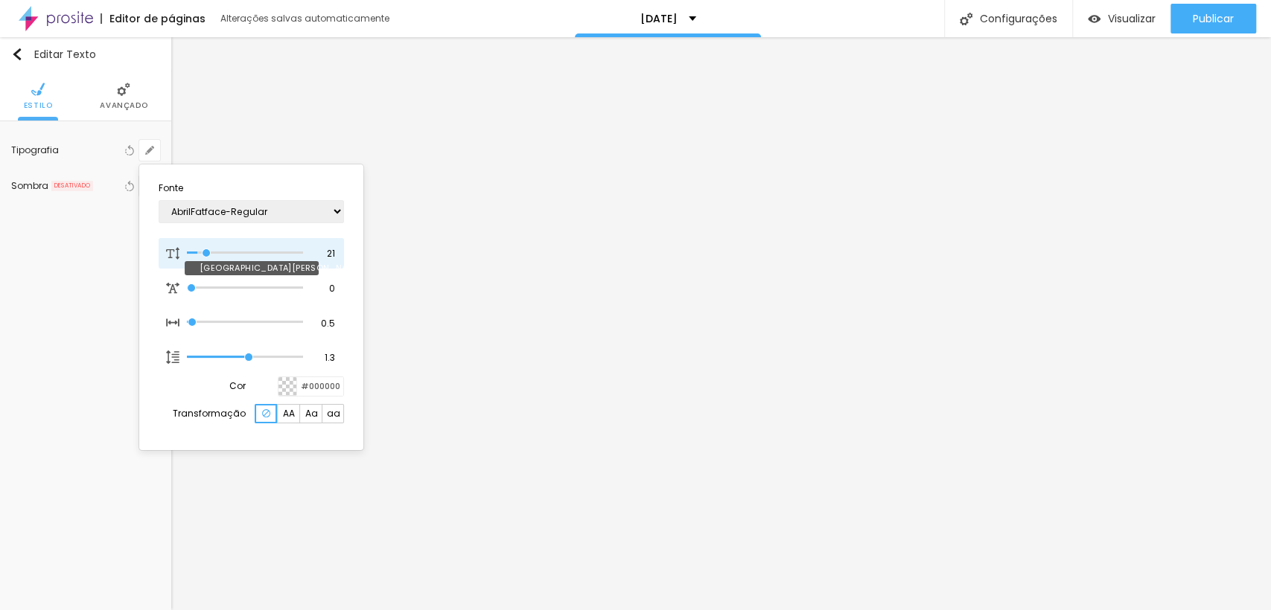
type input "23"
type input "1"
type input "30"
type input "1"
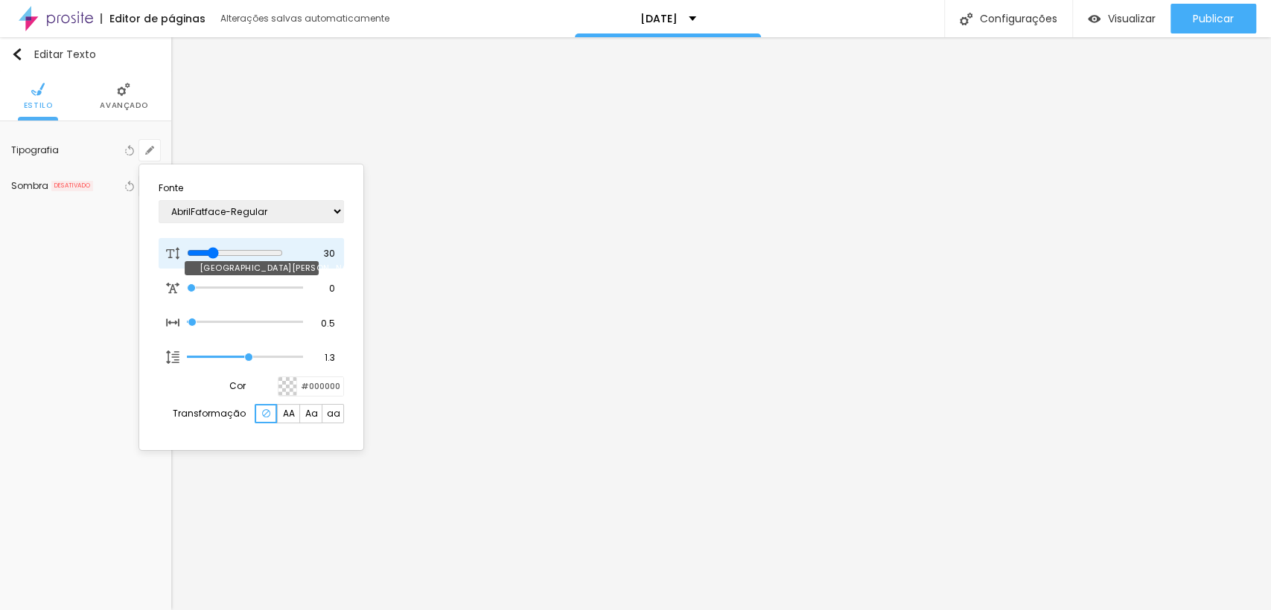
type input "35"
type input "1"
type input "36"
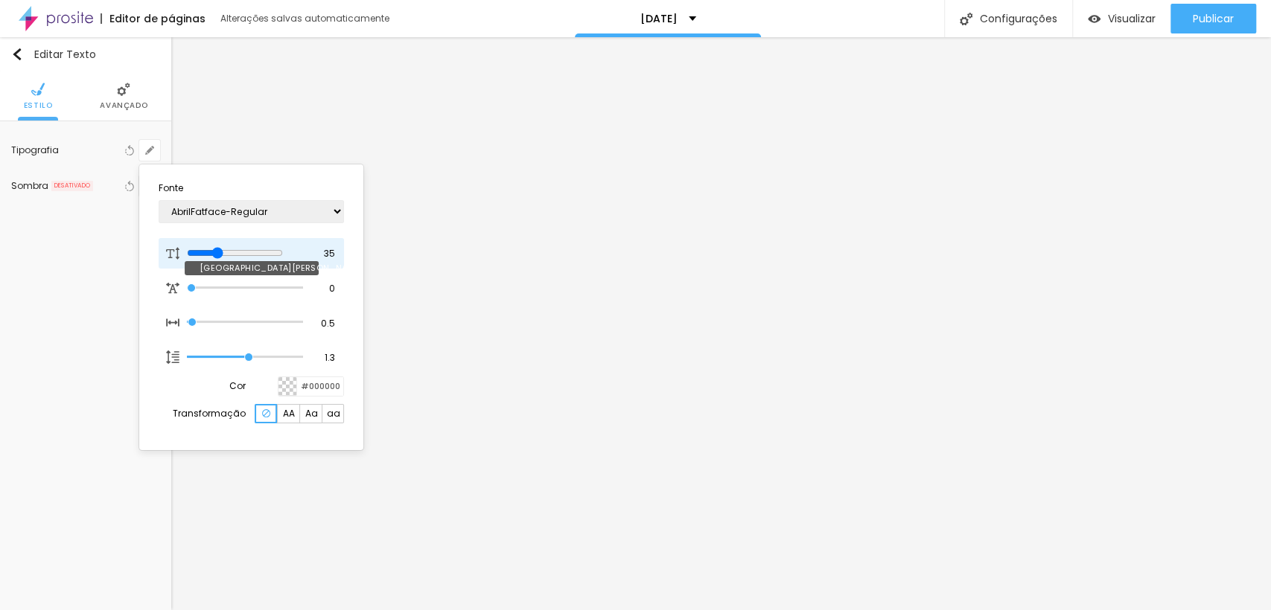
type input "1"
type input "38"
type input "1"
type input "39"
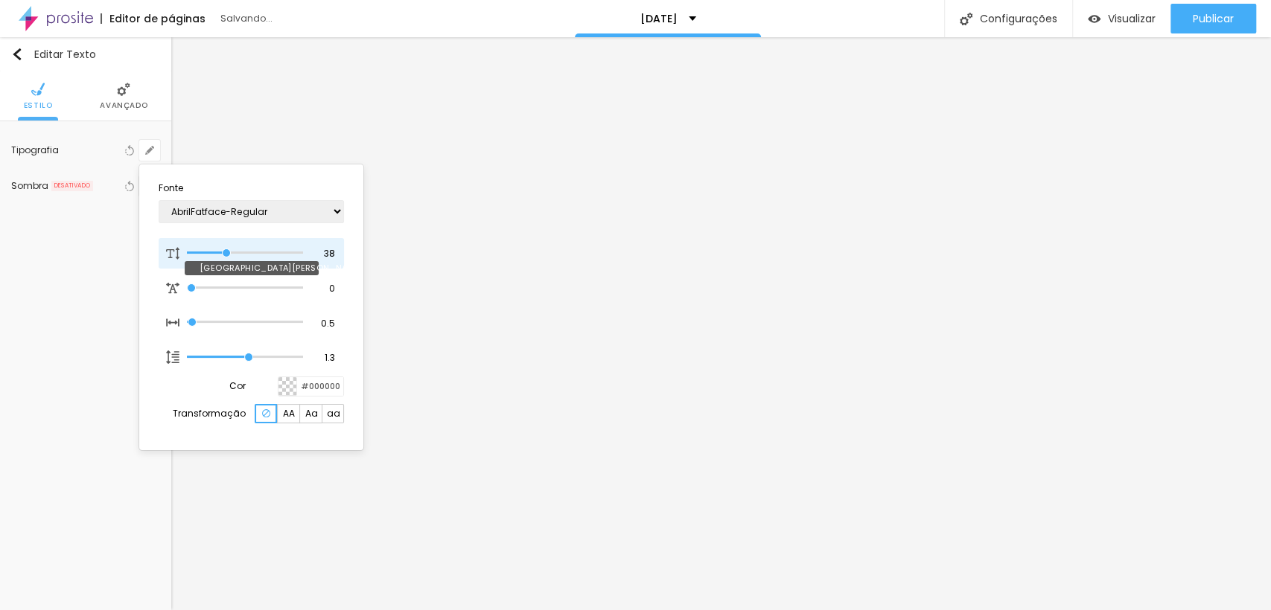
type input "39"
type input "1"
type input "38"
type input "1"
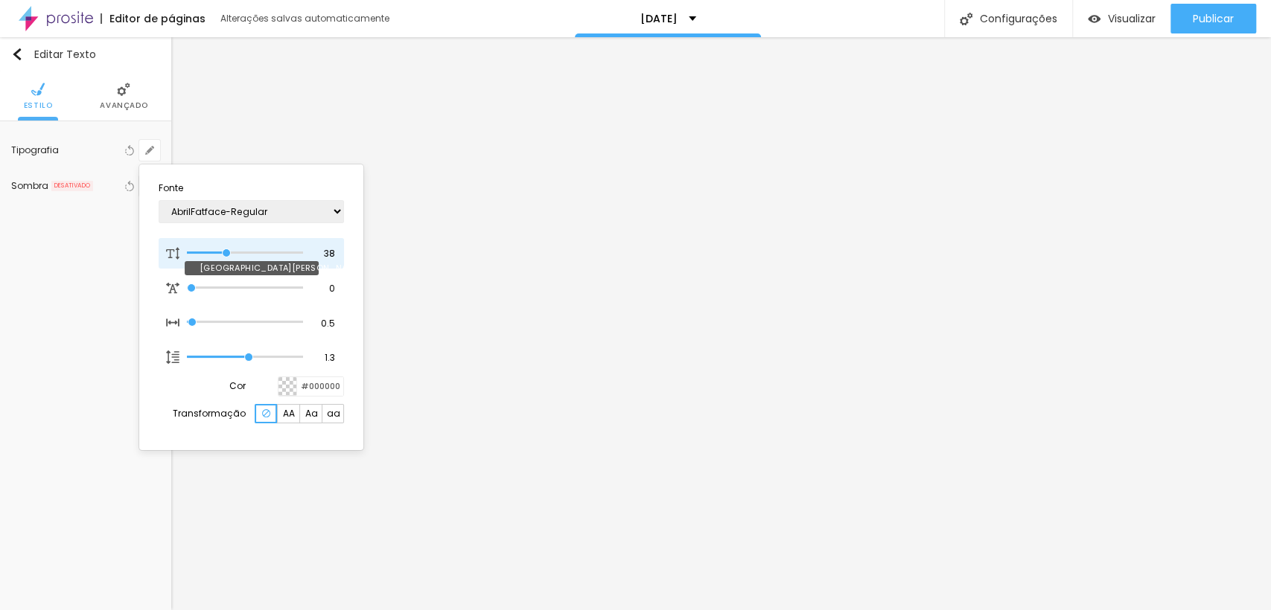
drag, startPoint x: 204, startPoint y: 252, endPoint x: 226, endPoint y: 255, distance: 22.6
type input "38"
click at [226, 255] on input "range" at bounding box center [245, 252] width 116 height 7
click at [1151, 310] on div at bounding box center [635, 305] width 1271 height 610
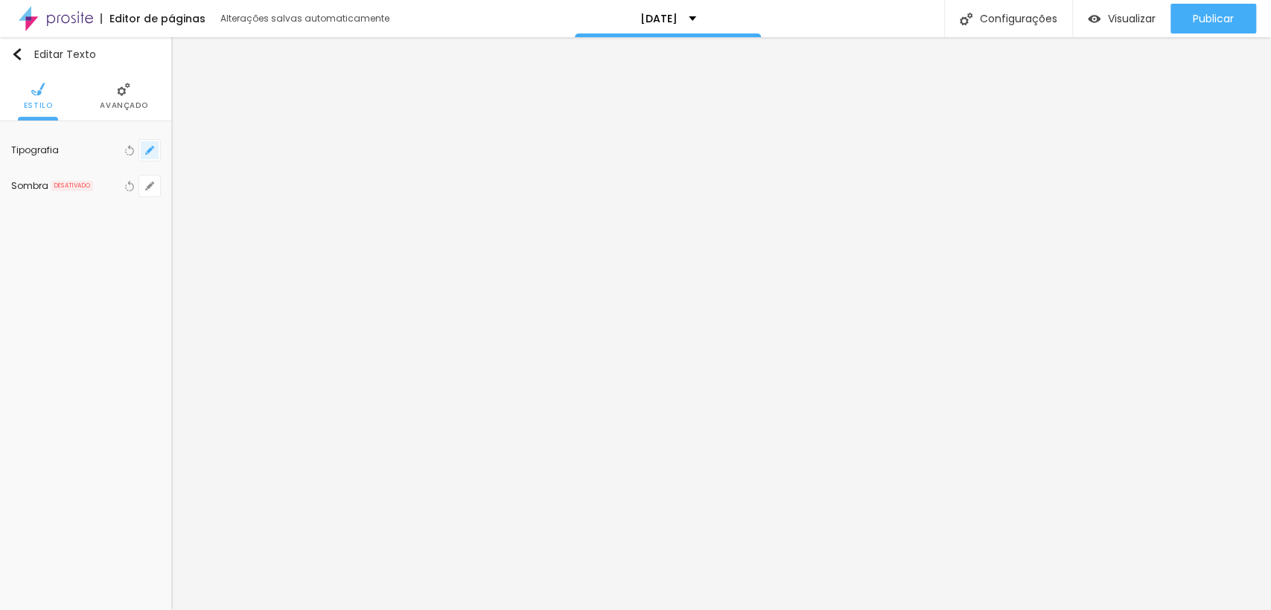
click at [149, 142] on button "button" at bounding box center [149, 150] width 21 height 21
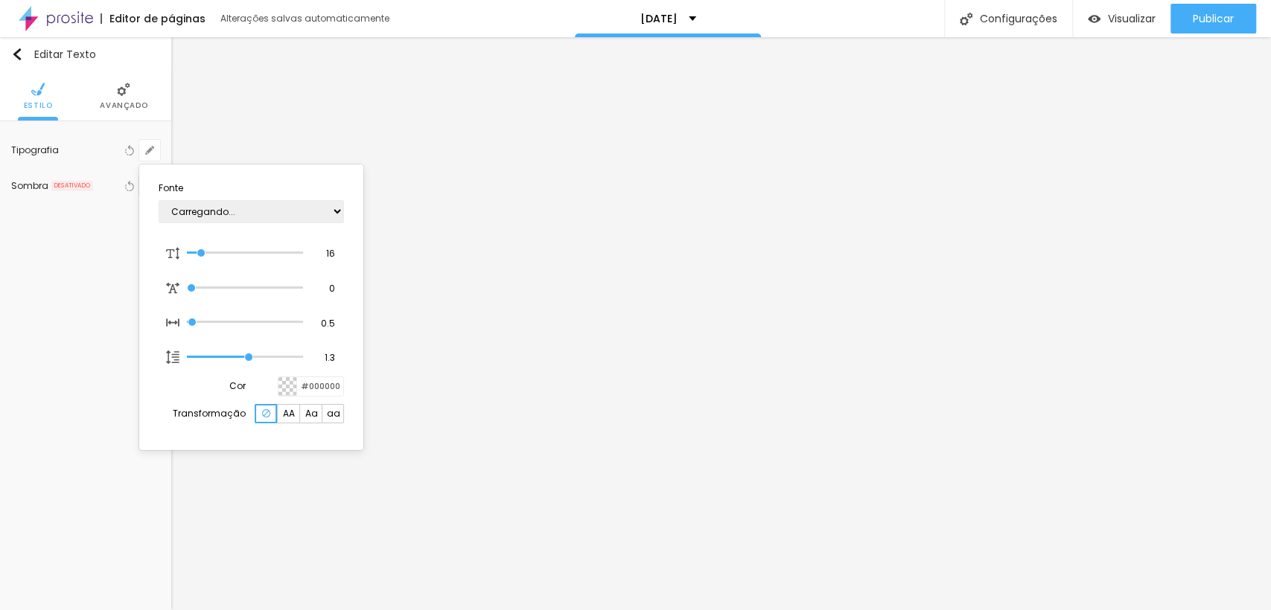
type input "1"
drag, startPoint x: 204, startPoint y: 261, endPoint x: 220, endPoint y: 255, distance: 17.4
click at [214, 261] on div "[GEOGRAPHIC_DATA][PERSON_NAME]" at bounding box center [251, 253] width 185 height 31
click at [223, 255] on input "range" at bounding box center [245, 252] width 116 height 7
click at [214, 256] on input "range" at bounding box center [245, 252] width 116 height 7
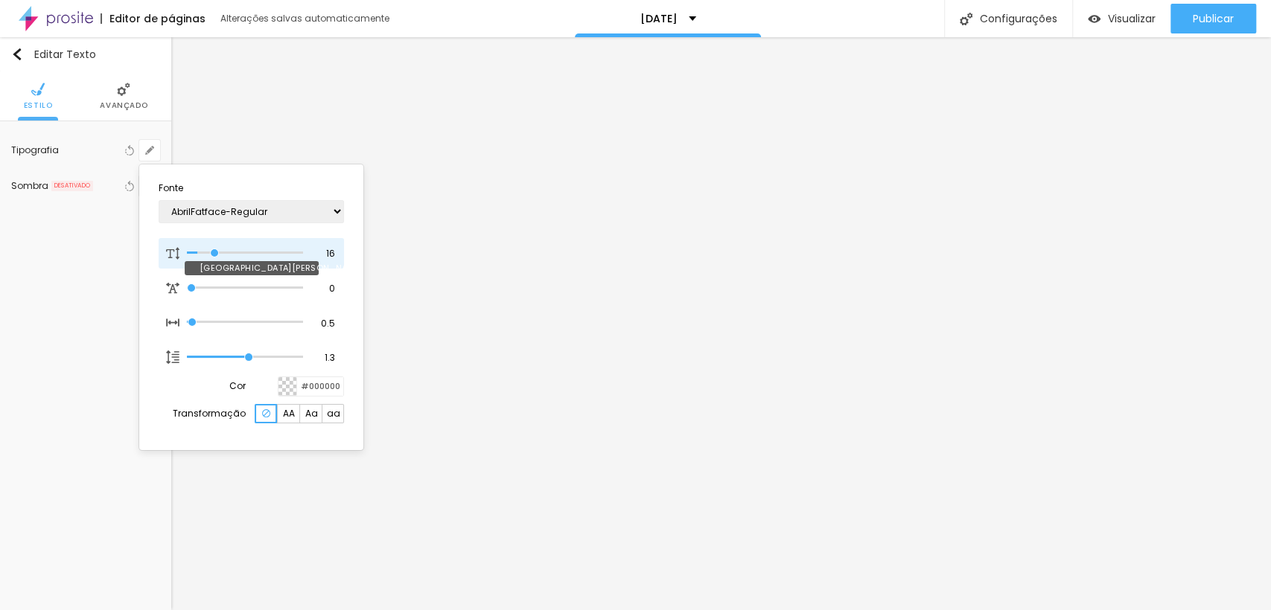
type input "33"
click at [220, 255] on input "range" at bounding box center [245, 252] width 116 height 7
type input "33"
type input "1"
click at [216, 249] on input "range" at bounding box center [245, 252] width 116 height 7
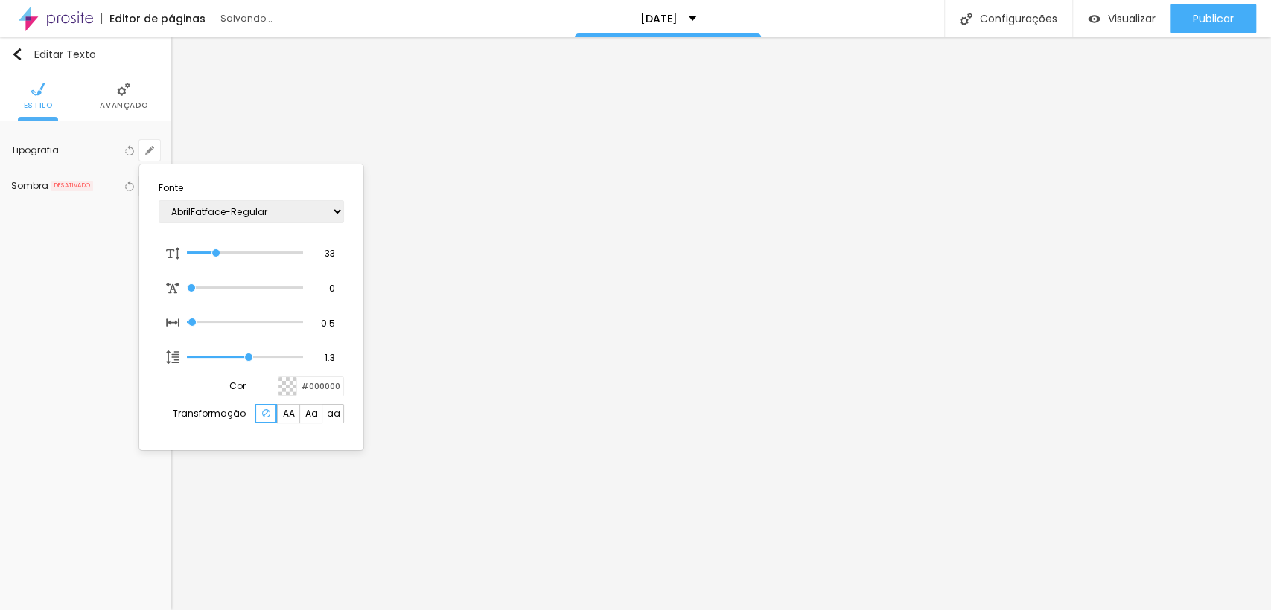
click at [205, 254] on input "range" at bounding box center [245, 252] width 116 height 7
click at [392, 351] on div at bounding box center [635, 305] width 1271 height 610
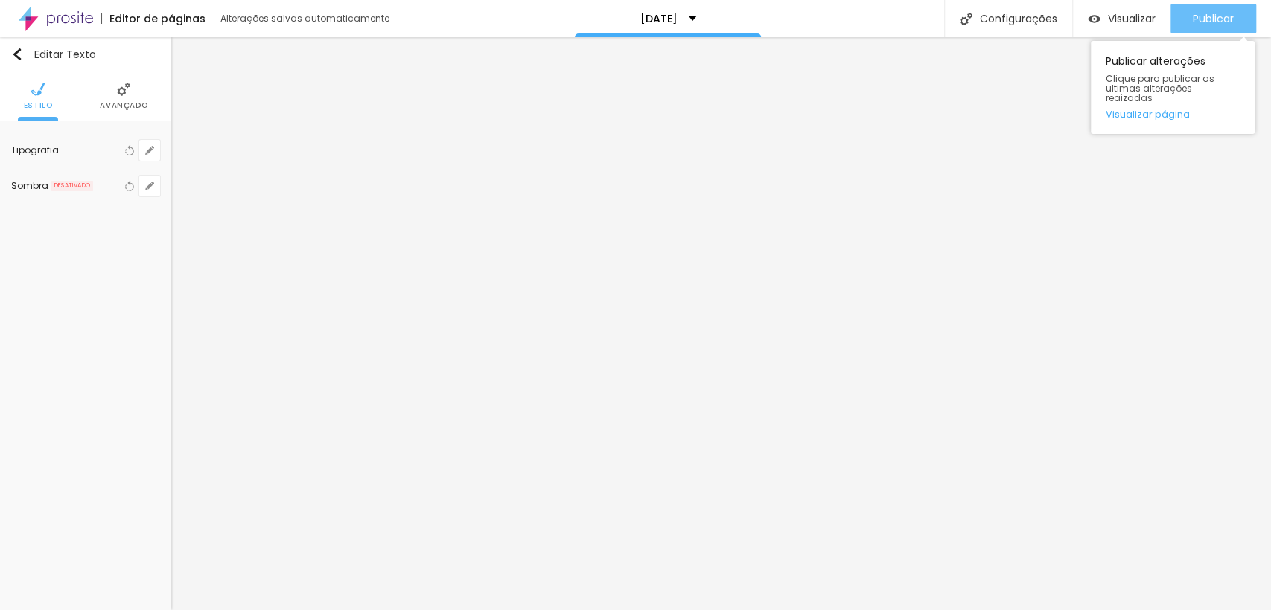
click at [1221, 24] on span "Publicar" at bounding box center [1213, 19] width 41 height 12
click at [147, 147] on icon "button" at bounding box center [149, 150] width 9 height 9
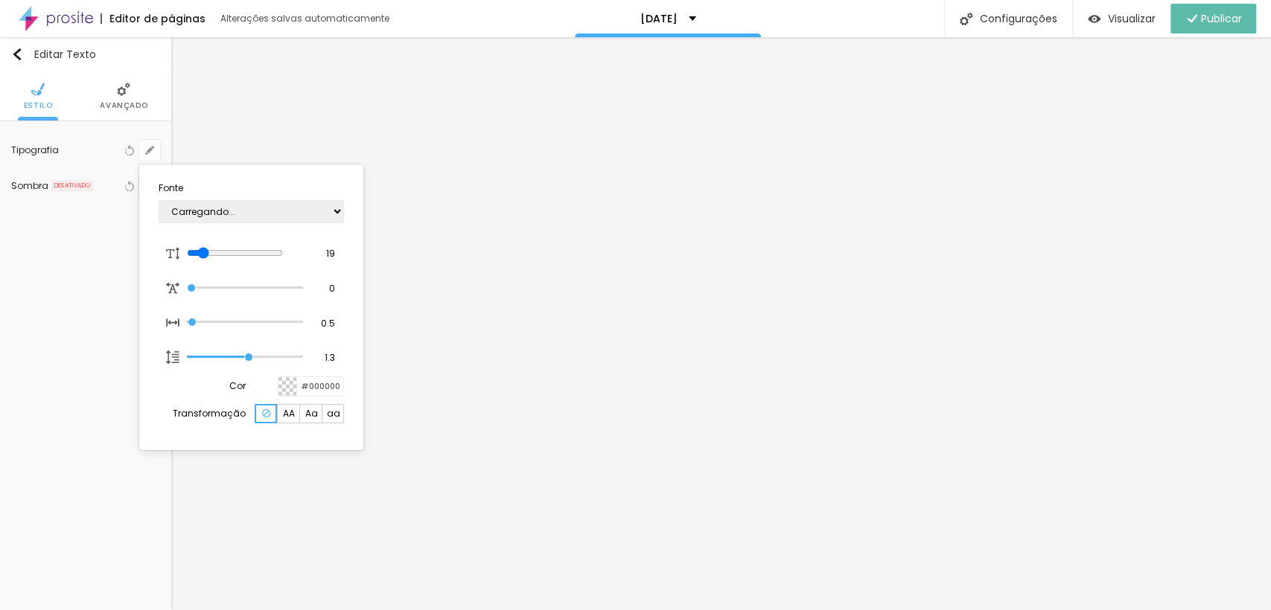
type input "1"
type input "20"
type input "1"
type input "21"
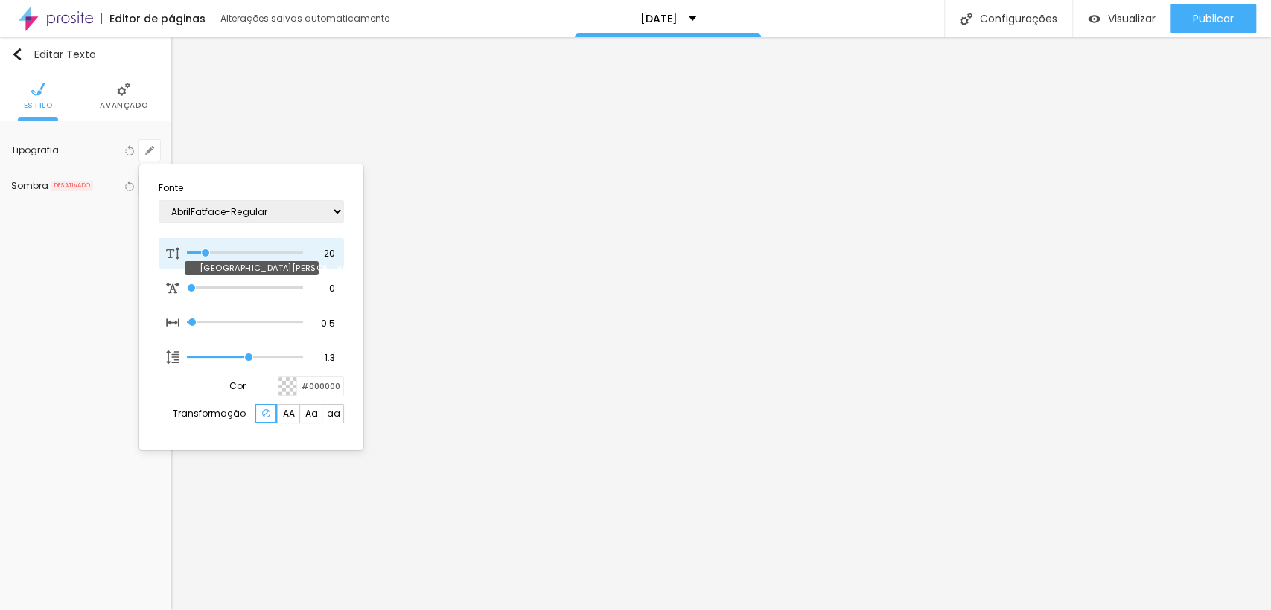
type input "21"
type input "1"
type input "23"
type input "1"
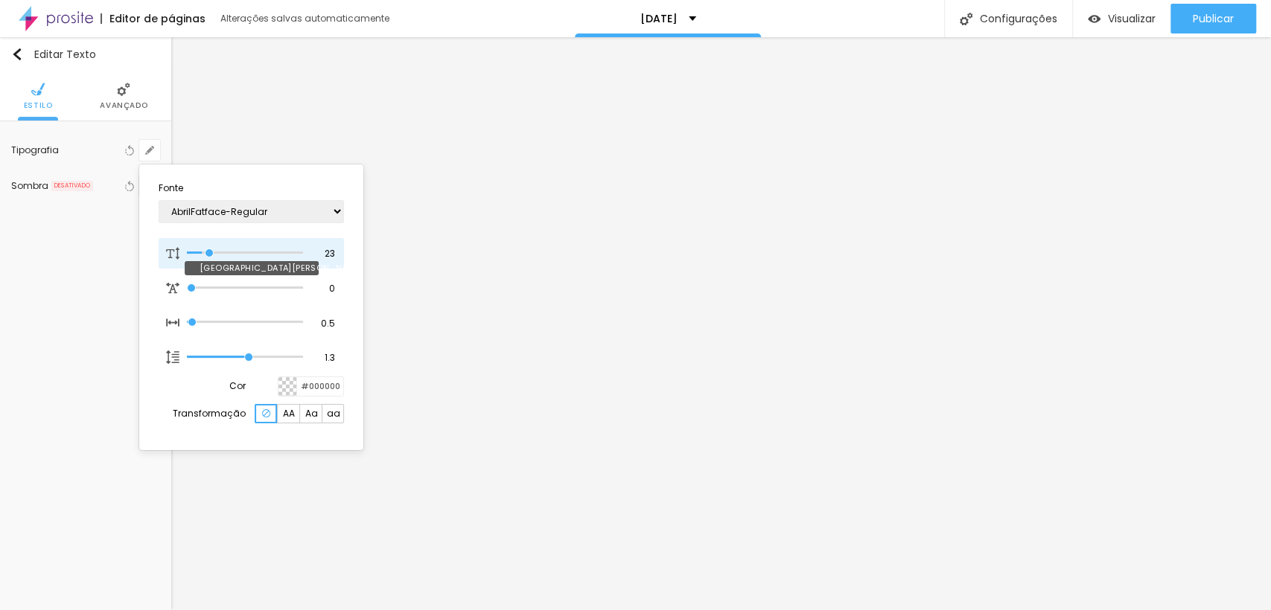
type input "24"
type input "1"
type input "25"
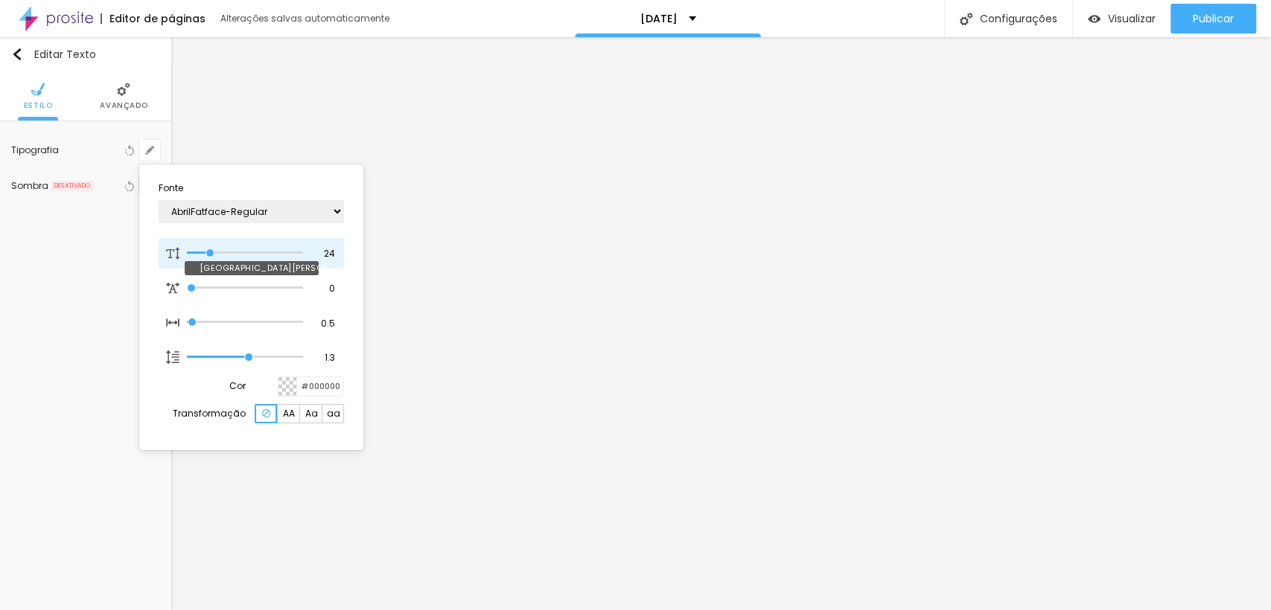
type input "1"
type input "24"
type input "1"
type input "23"
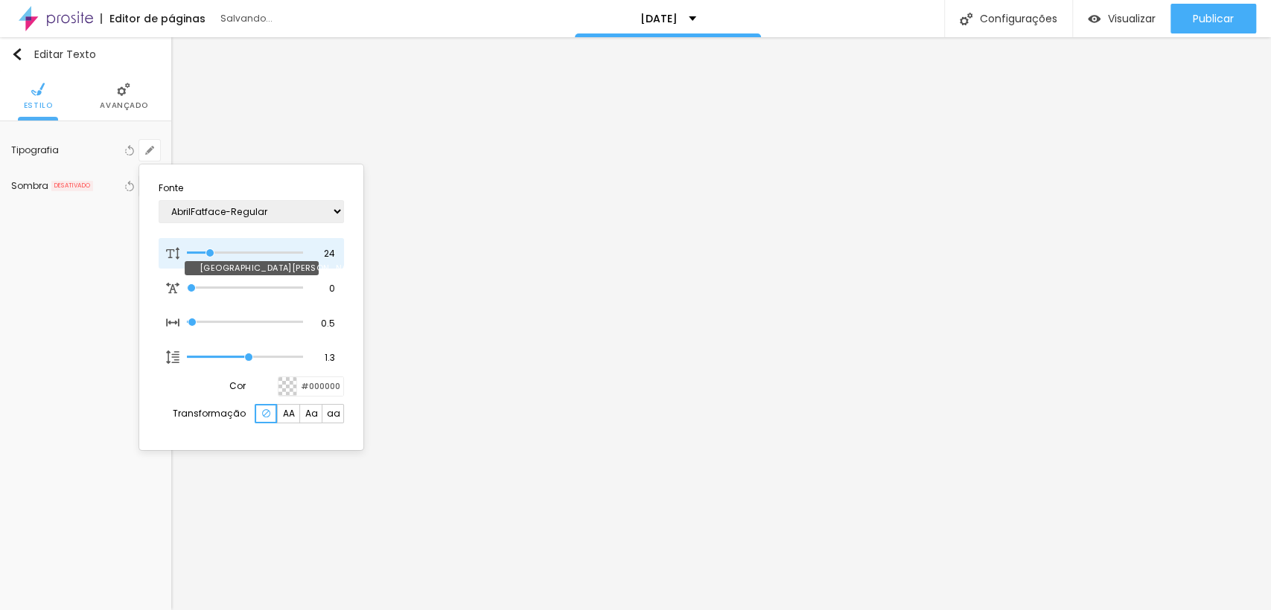
type input "23"
type input "1"
type input "21"
type input "1"
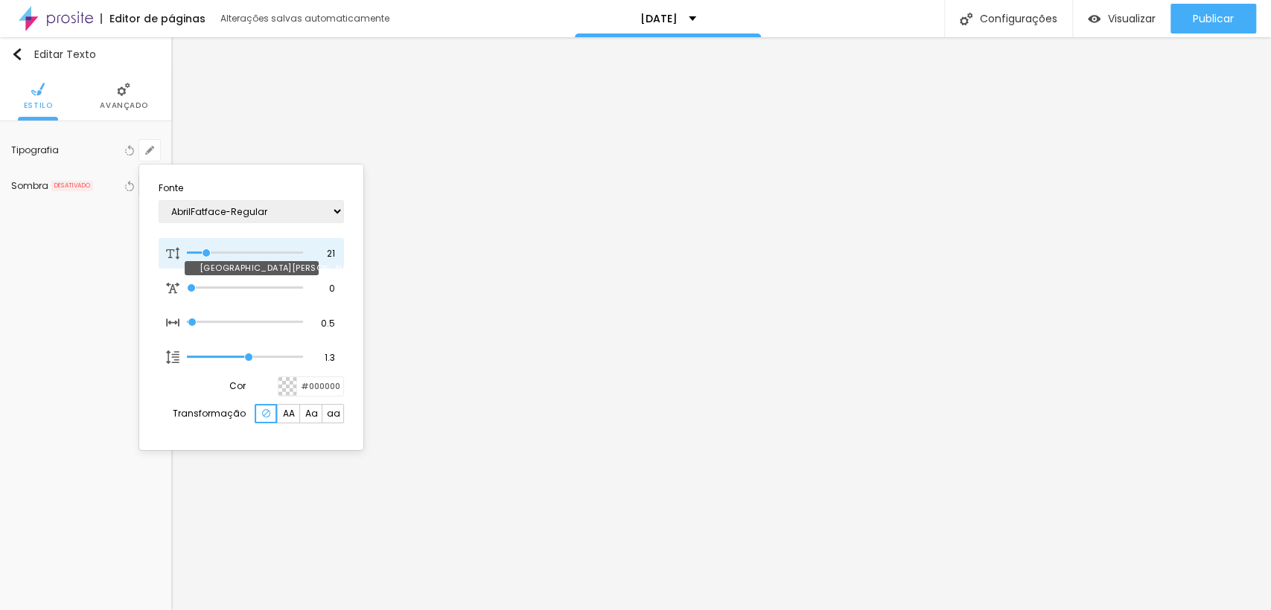
type input "21"
click at [208, 252] on input "range" at bounding box center [245, 252] width 116 height 7
click at [392, 379] on div at bounding box center [635, 305] width 1271 height 610
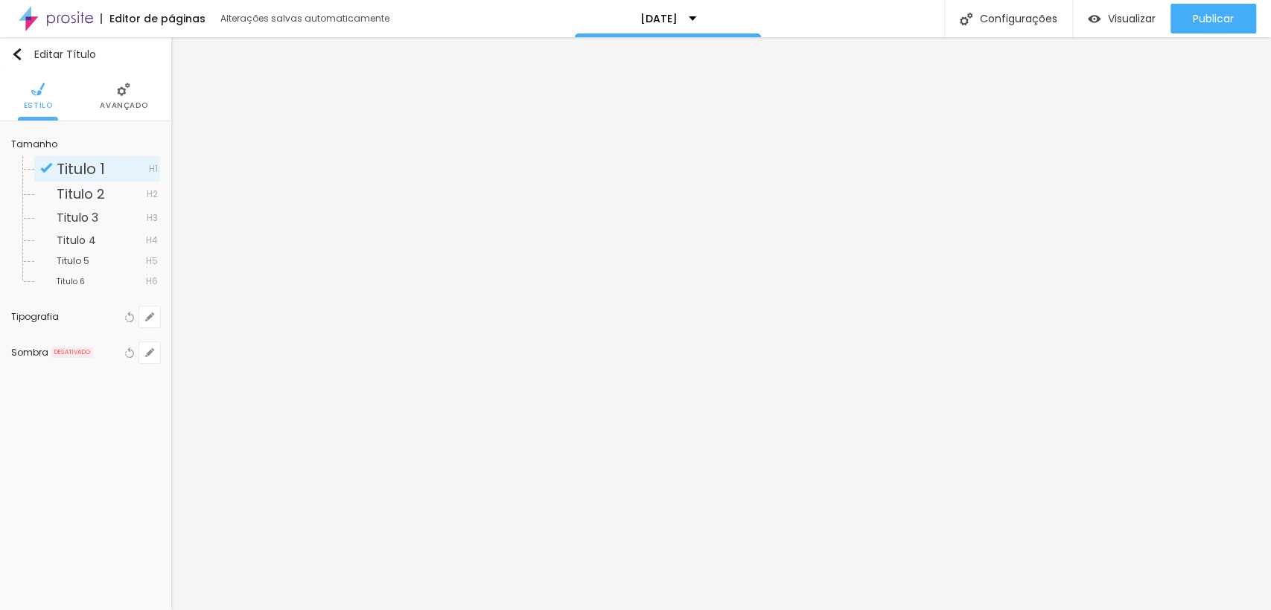
click at [60, 313] on div "Tipografia" at bounding box center [66, 317] width 110 height 9
click at [130, 319] on icon "button" at bounding box center [129, 317] width 10 height 10
click at [147, 318] on icon "button" at bounding box center [150, 317] width 6 height 6
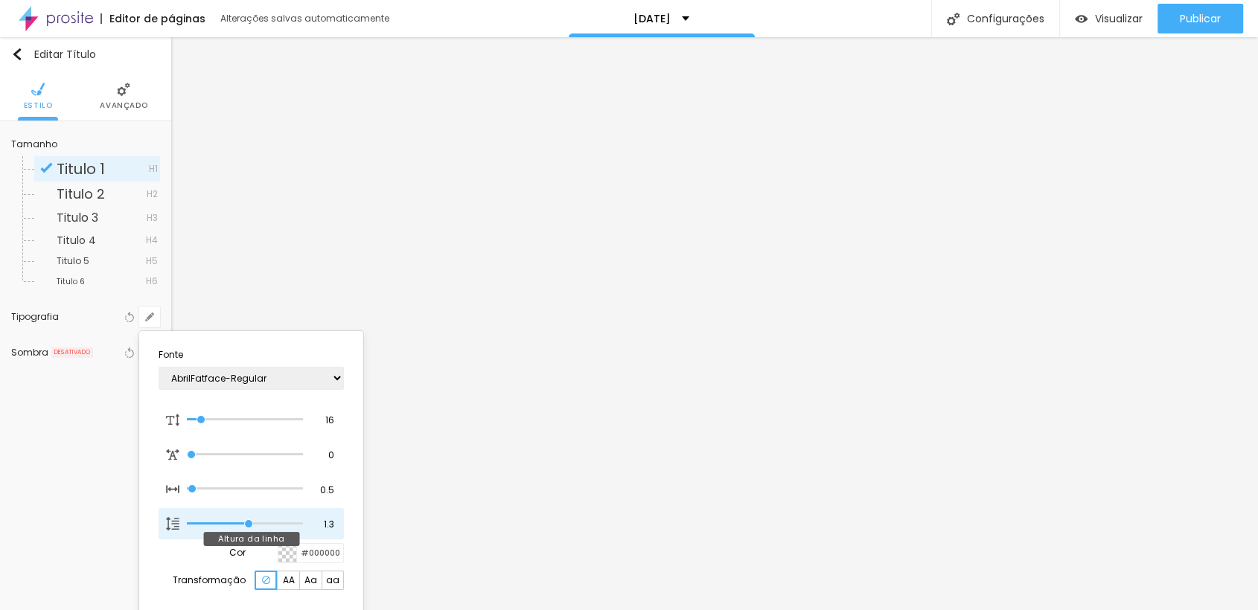
click at [177, 526] on img at bounding box center [172, 523] width 13 height 13
type input "1"
type input "1.2"
type input "1"
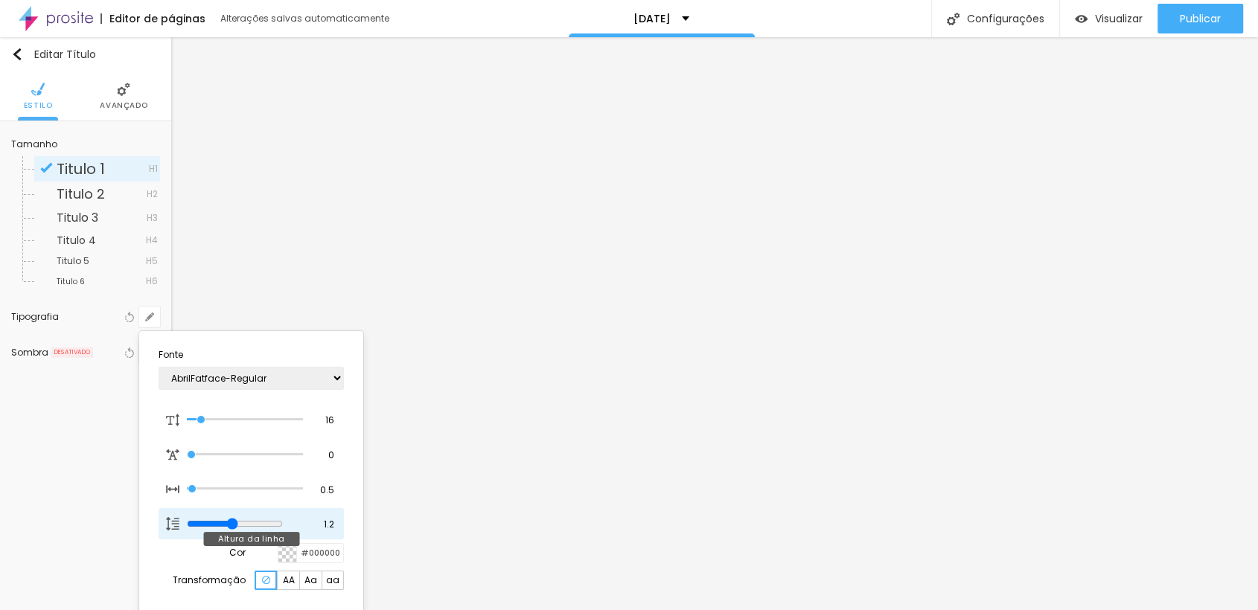
type input "1.1"
drag, startPoint x: 239, startPoint y: 525, endPoint x: 304, endPoint y: 539, distance: 66.3
click at [303, 528] on input "range" at bounding box center [245, 523] width 116 height 7
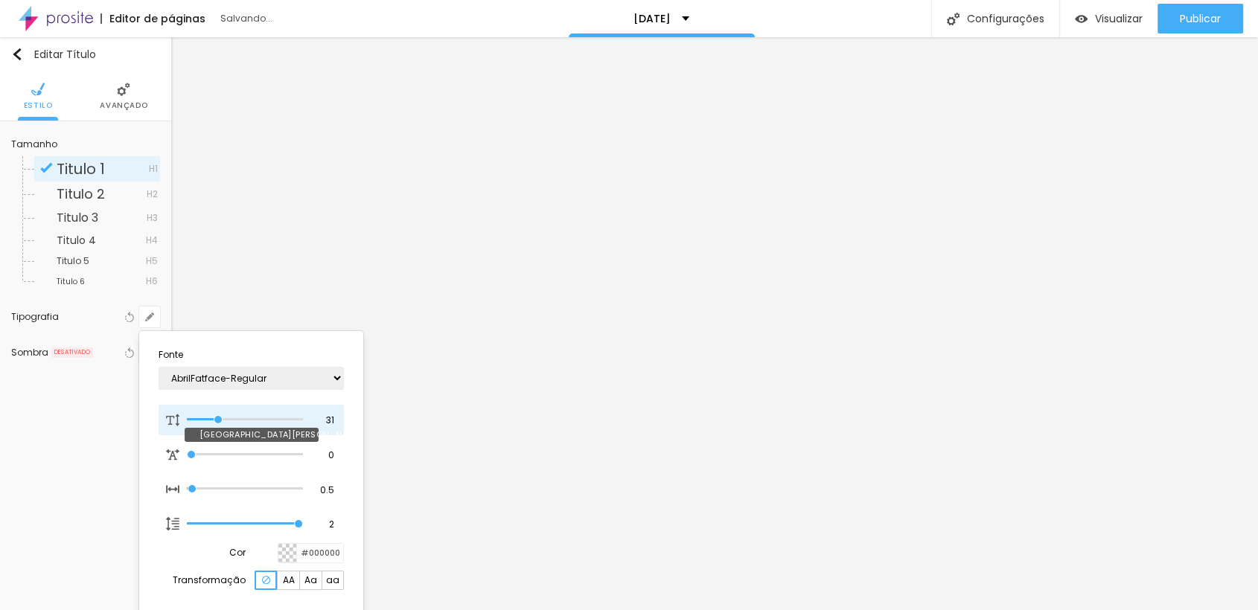
drag, startPoint x: 201, startPoint y: 419, endPoint x: 220, endPoint y: 424, distance: 20.0
click at [217, 424] on input "range" at bounding box center [245, 419] width 116 height 7
click at [290, 579] on span "AA" at bounding box center [289, 580] width 12 height 9
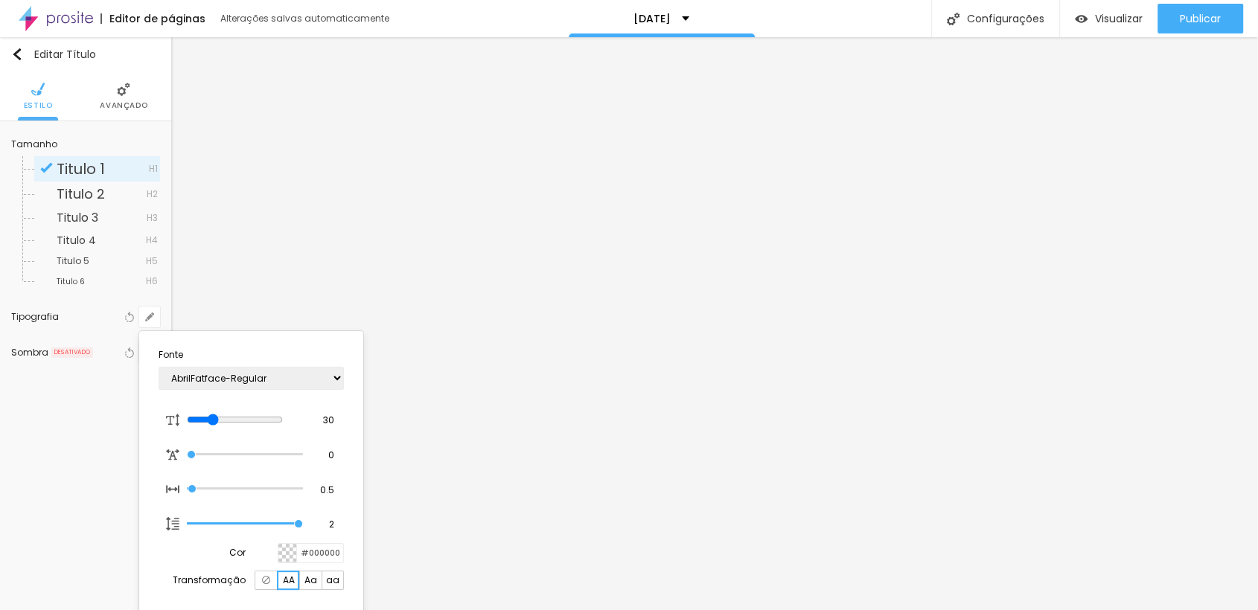
click at [271, 576] on div at bounding box center [266, 580] width 22 height 19
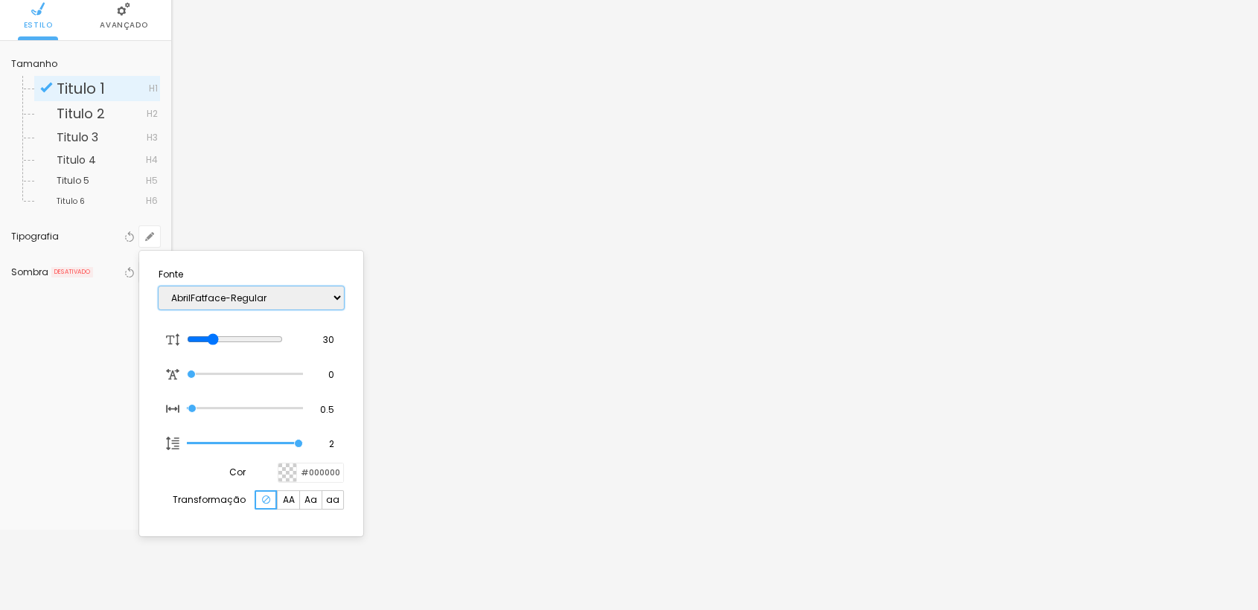
click at [246, 299] on select "AbrilFatface-Regular Actor-Regular Alegreya AlegreyaBlack [PERSON_NAME] [PERSON…" at bounding box center [251, 298] width 185 height 23
click at [159, 287] on select "AbrilFatface-Regular Actor-Regular Alegreya AlegreyaBlack [PERSON_NAME] [PERSON…" at bounding box center [251, 298] width 185 height 23
click at [262, 299] on select "AbrilFatface-Regular Actor-Regular Alegreya AlegreyaBlack [PERSON_NAME] [PERSON…" at bounding box center [251, 298] width 185 height 23
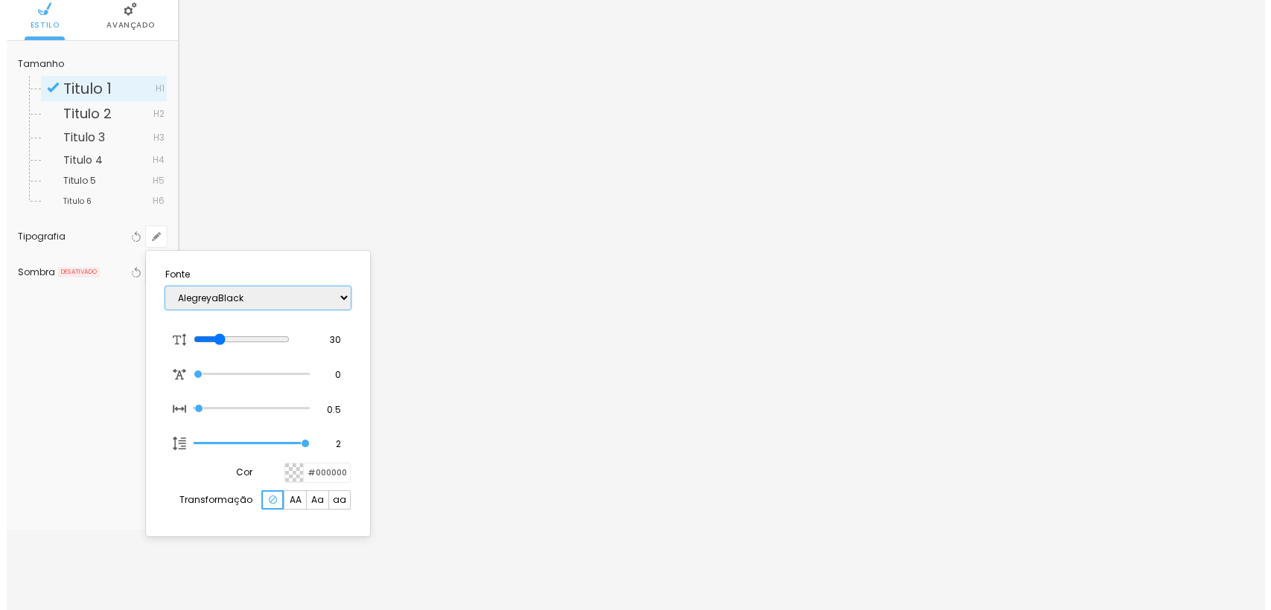
scroll to position [0, 0]
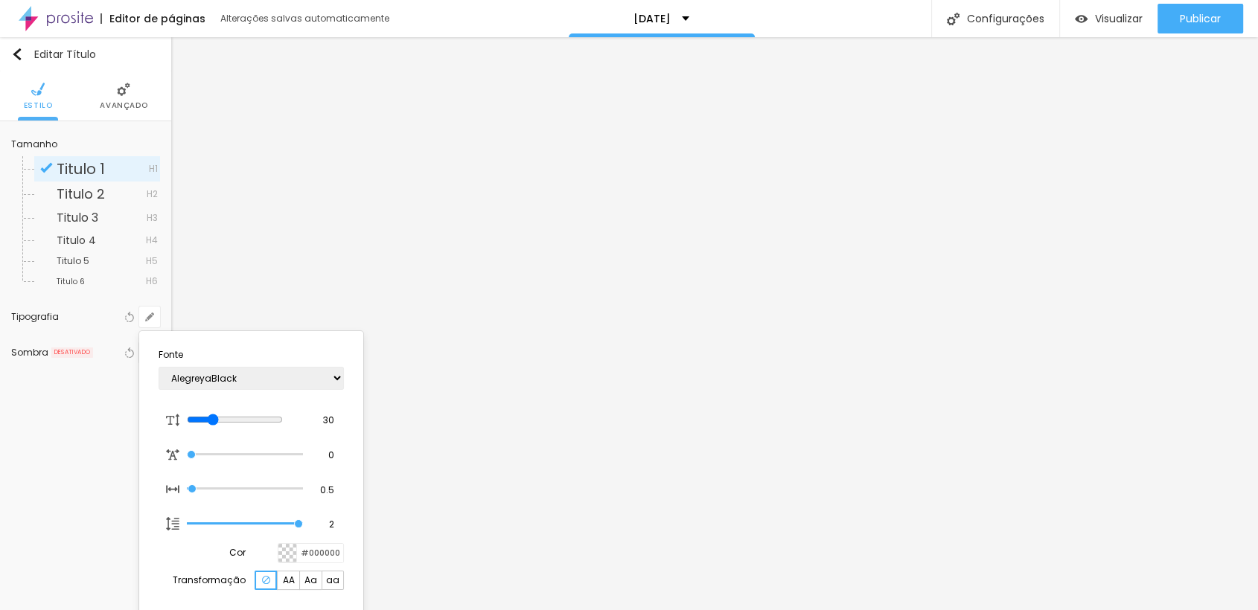
click at [314, 390] on div "AbrilFatface-Regular Actor-Regular Alegreya AlegreyaBlack [PERSON_NAME] [PERSON…" at bounding box center [251, 379] width 185 height 38
click at [316, 383] on select "AbrilFatface-Regular Actor-Regular Alegreya AlegreyaBlack [PERSON_NAME] [PERSON…" at bounding box center [251, 378] width 185 height 23
click at [159, 367] on select "AbrilFatface-Regular Actor-Regular Alegreya AlegreyaBlack [PERSON_NAME] [PERSON…" at bounding box center [251, 378] width 185 height 23
click at [376, 82] on div at bounding box center [629, 305] width 1258 height 610
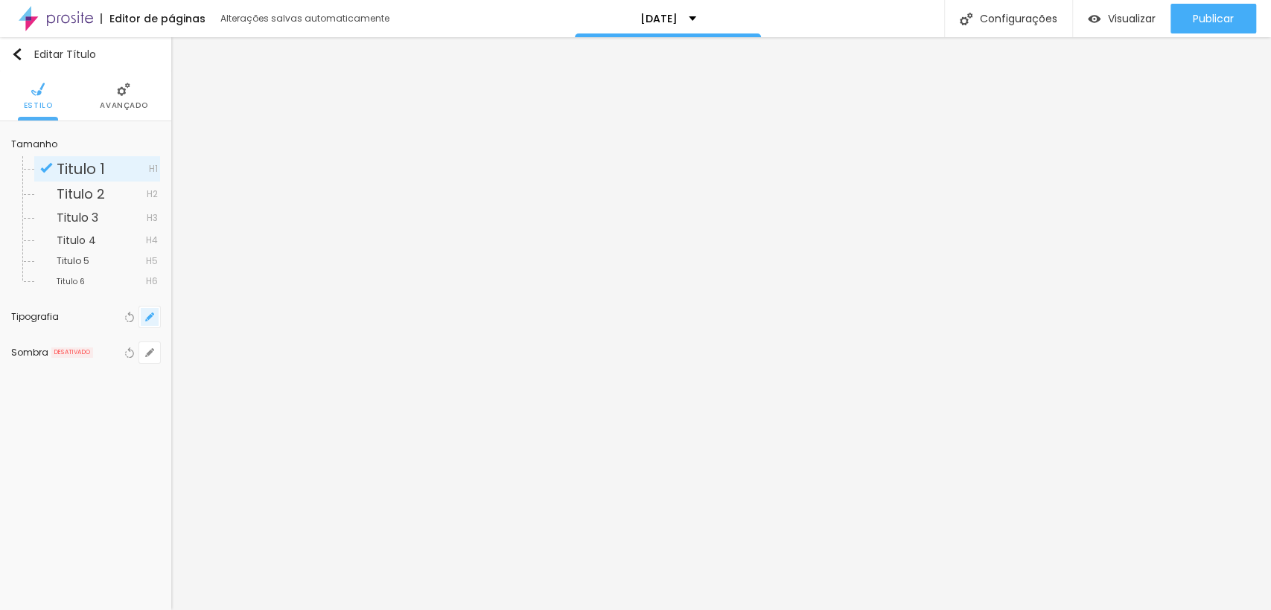
click at [149, 317] on icon "button" at bounding box center [150, 317] width 6 height 6
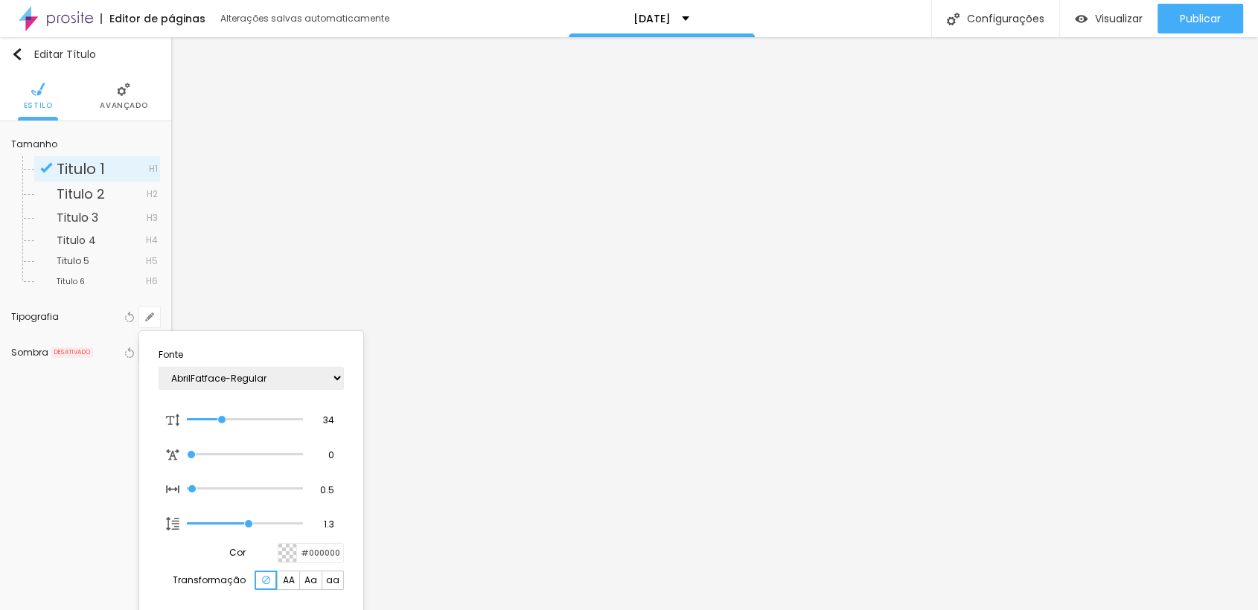
click at [475, 264] on div at bounding box center [629, 305] width 1258 height 610
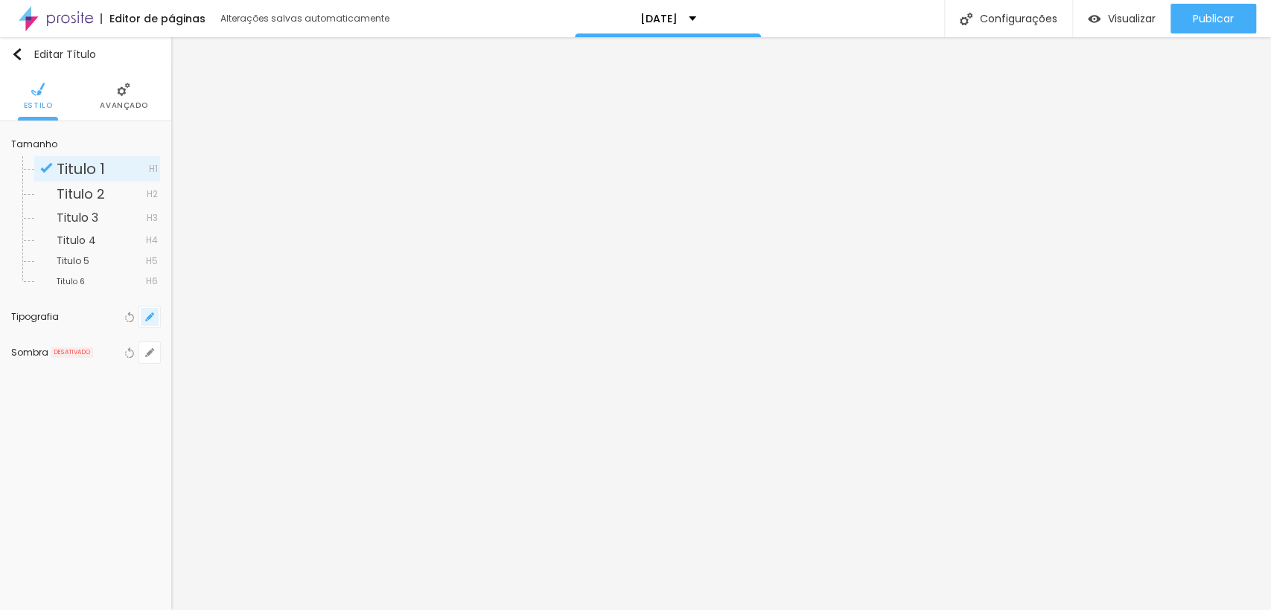
click at [147, 311] on button "button" at bounding box center [149, 317] width 21 height 21
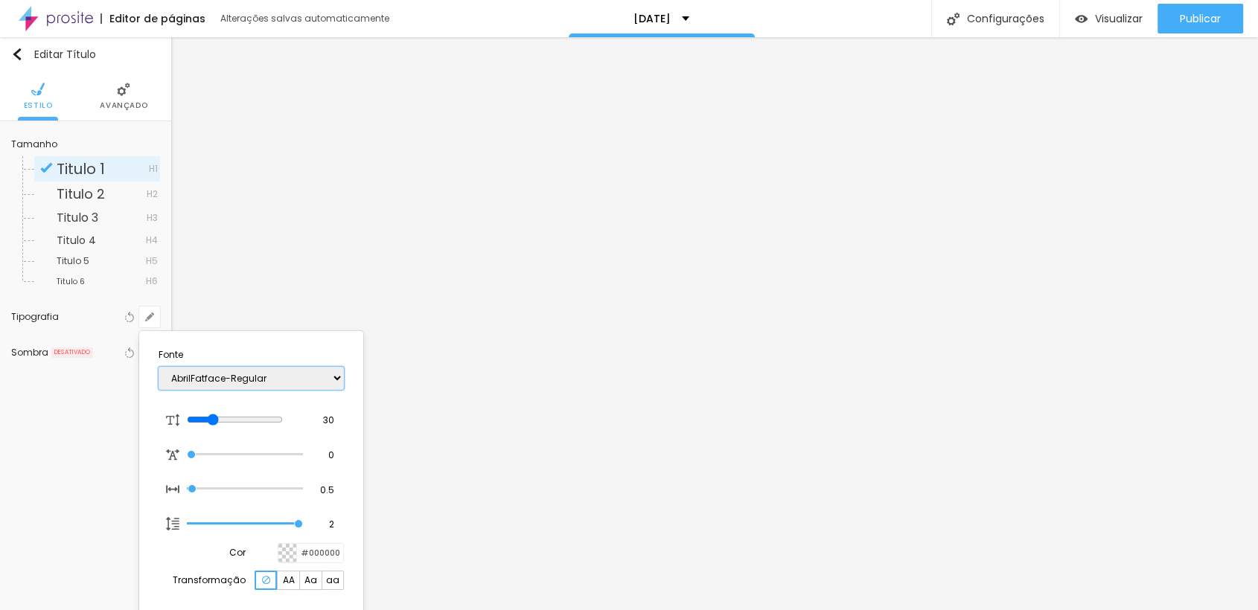
click at [213, 382] on select "AbrilFatface-Regular Actor-Regular Alegreya AlegreyaBlack [PERSON_NAME] [PERSON…" at bounding box center [251, 378] width 185 height 23
click at [159, 367] on select "AbrilFatface-Regular Actor-Regular Alegreya AlegreyaBlack [PERSON_NAME] [PERSON…" at bounding box center [251, 378] width 185 height 23
click at [231, 379] on select "AbrilFatface-Regular Actor-Regular Alegreya AlegreyaBlack [PERSON_NAME] [PERSON…" at bounding box center [251, 378] width 185 height 23
click at [159, 367] on select "AbrilFatface-Regular Actor-Regular Alegreya AlegreyaBlack [PERSON_NAME] [PERSON…" at bounding box center [251, 378] width 185 height 23
click at [227, 418] on input "range" at bounding box center [245, 419] width 116 height 7
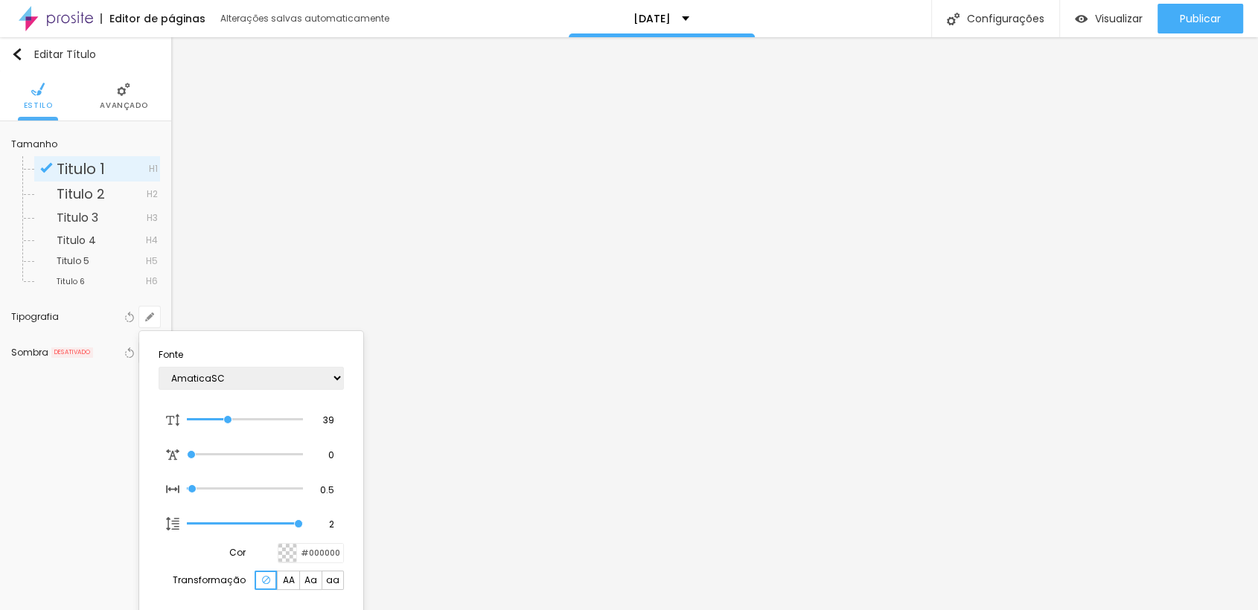
click at [773, 299] on div at bounding box center [629, 305] width 1258 height 610
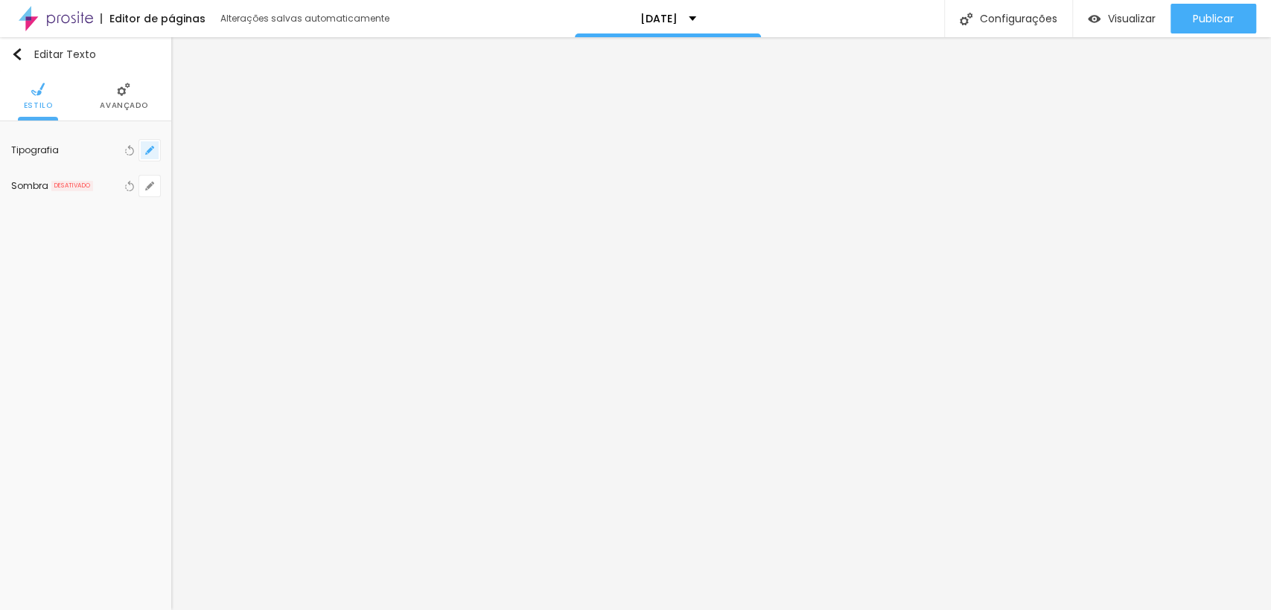
click at [143, 148] on button "button" at bounding box center [149, 150] width 21 height 21
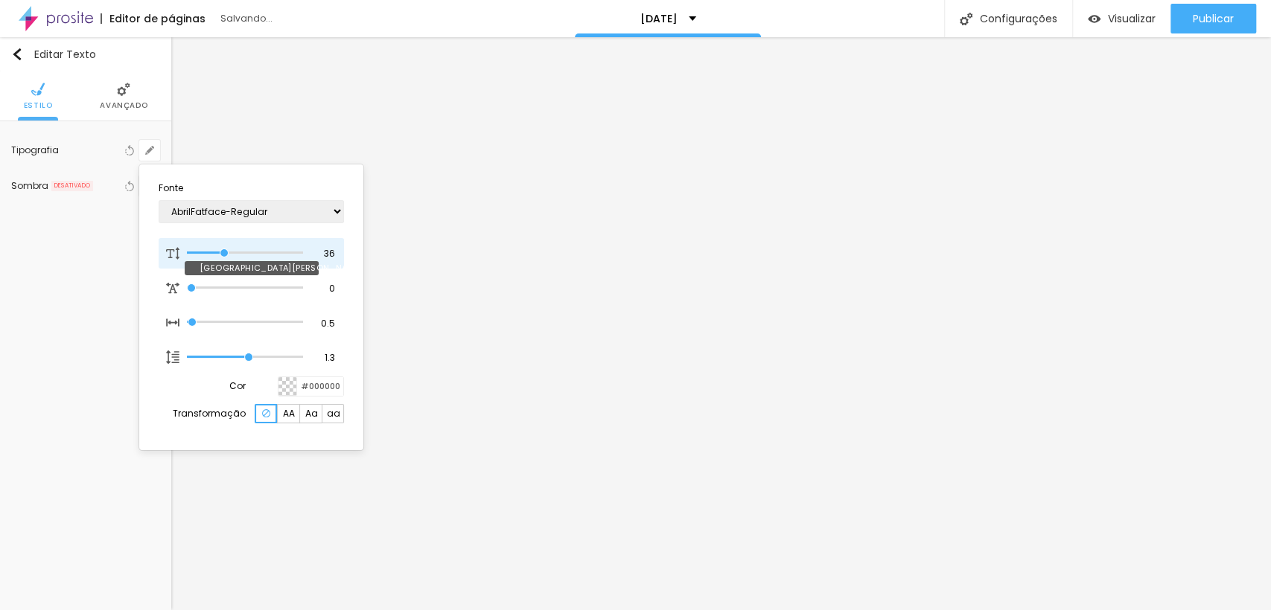
drag, startPoint x: 197, startPoint y: 250, endPoint x: 224, endPoint y: 258, distance: 28.0
click at [224, 257] on input "range" at bounding box center [245, 252] width 116 height 7
click at [1003, 247] on div at bounding box center [635, 305] width 1271 height 610
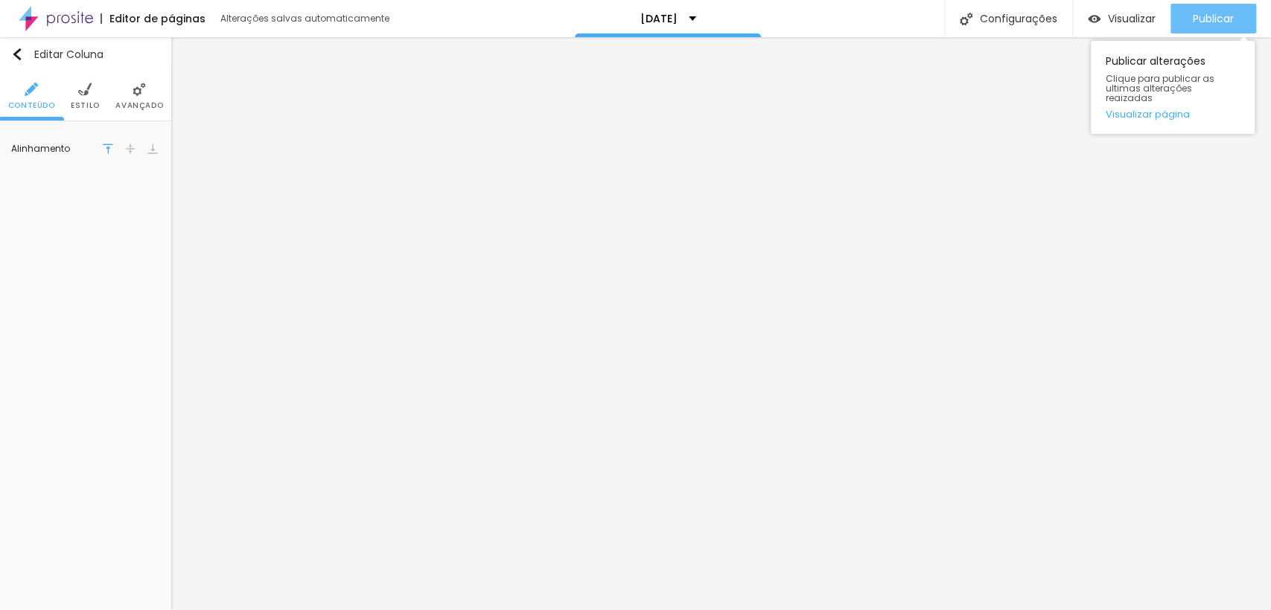
click at [1214, 23] on span "Publicar" at bounding box center [1213, 19] width 41 height 12
